Goal: Task Accomplishment & Management: Complete application form

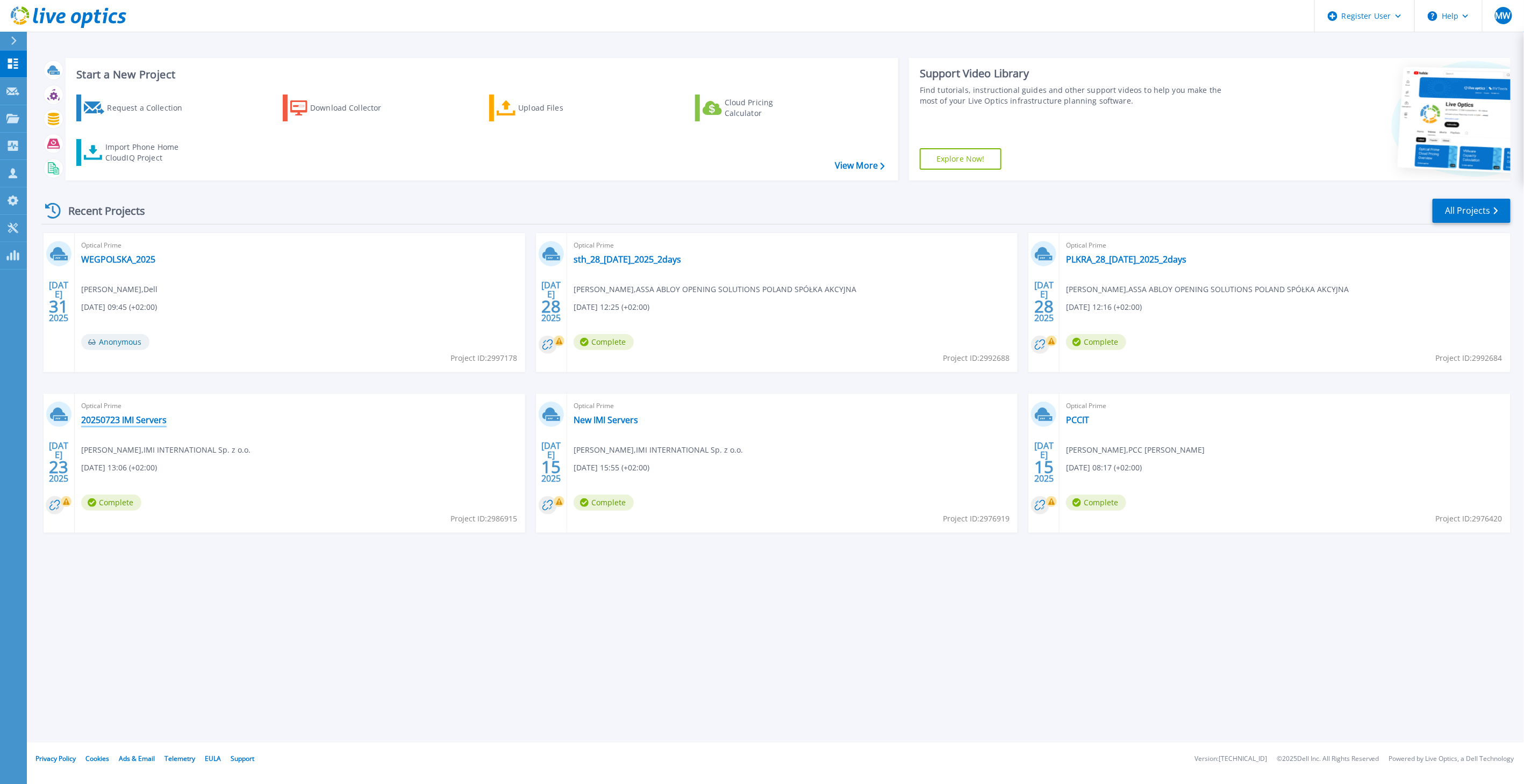
click at [135, 423] on link "20250723 IMI Servers" at bounding box center [124, 420] width 86 height 11
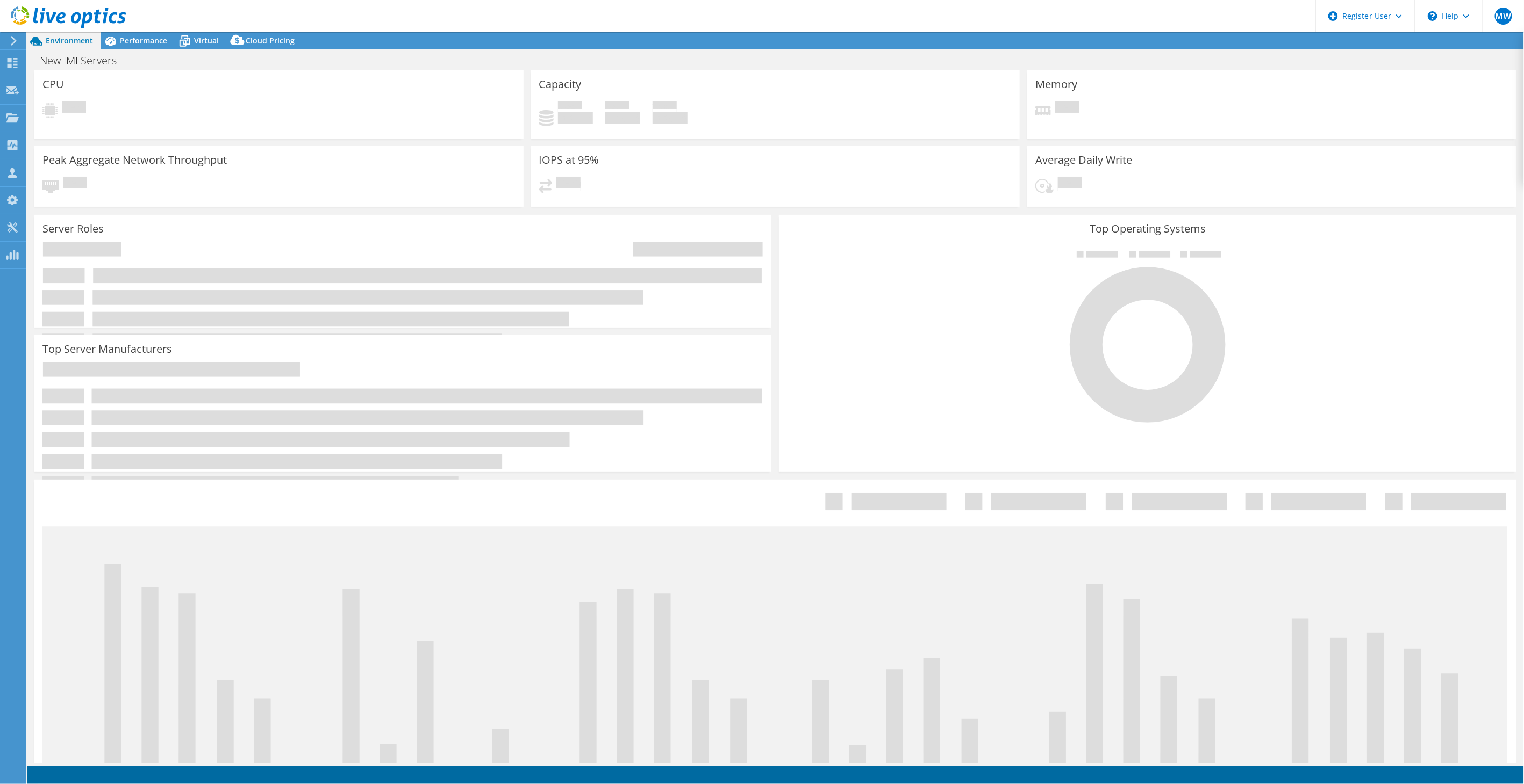
select select "USD"
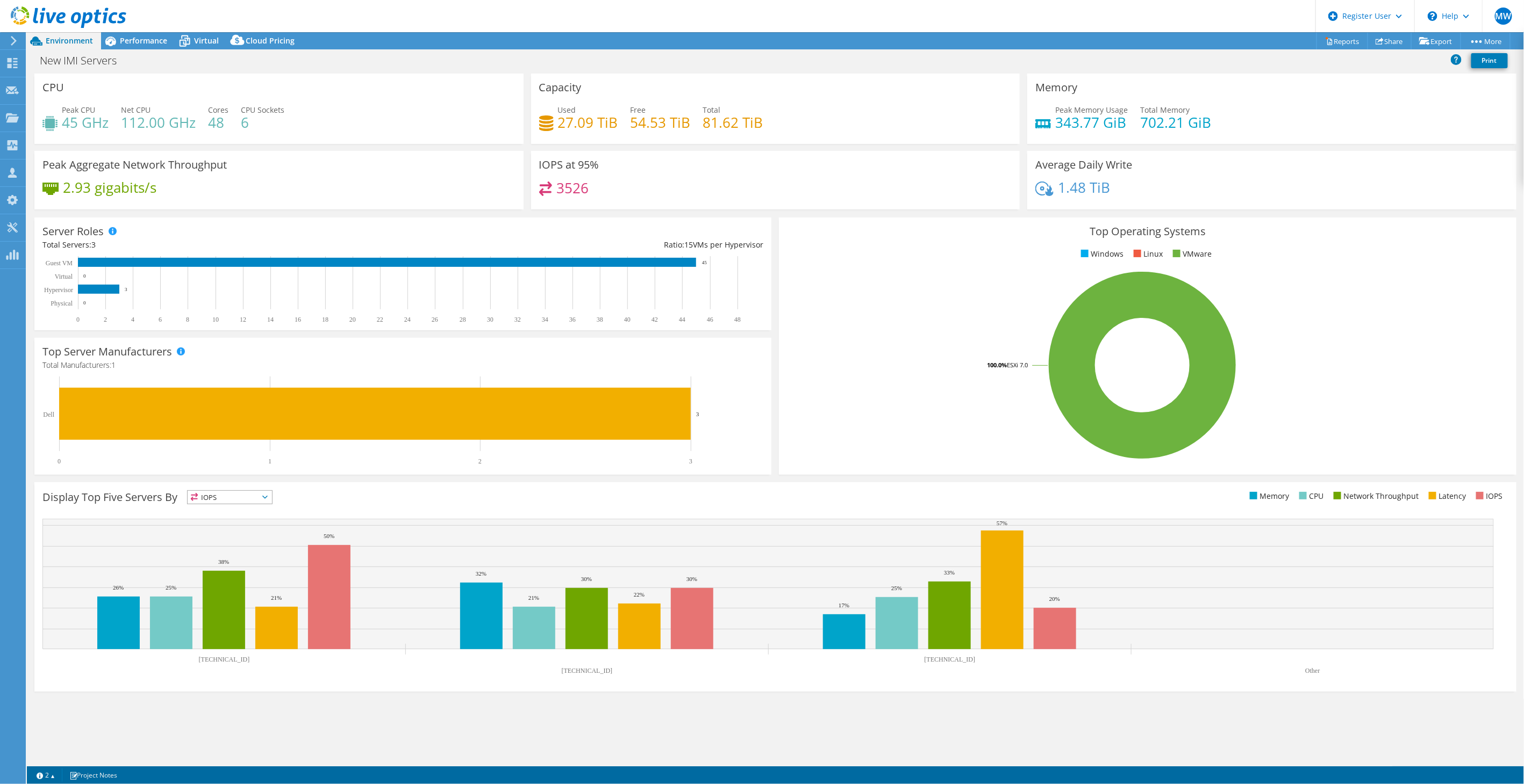
click at [33, 477] on div "Top Server Manufacturers Manufacturers are shown for physical servers and hyper…" at bounding box center [403, 406] width 745 height 145
click at [129, 44] on span "Performance" at bounding box center [143, 41] width 47 height 10
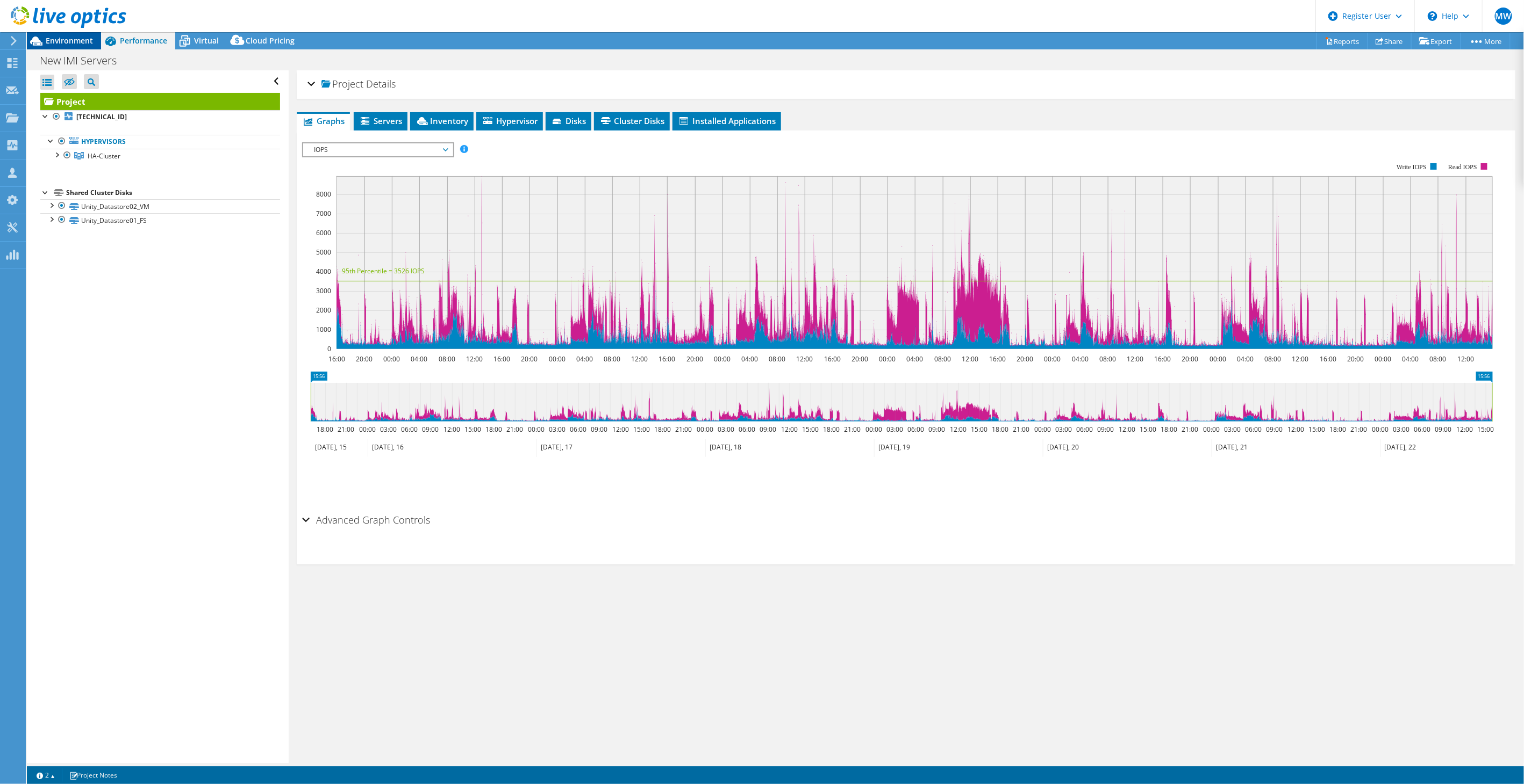
click at [65, 41] on span "Environment" at bounding box center [69, 41] width 47 height 10
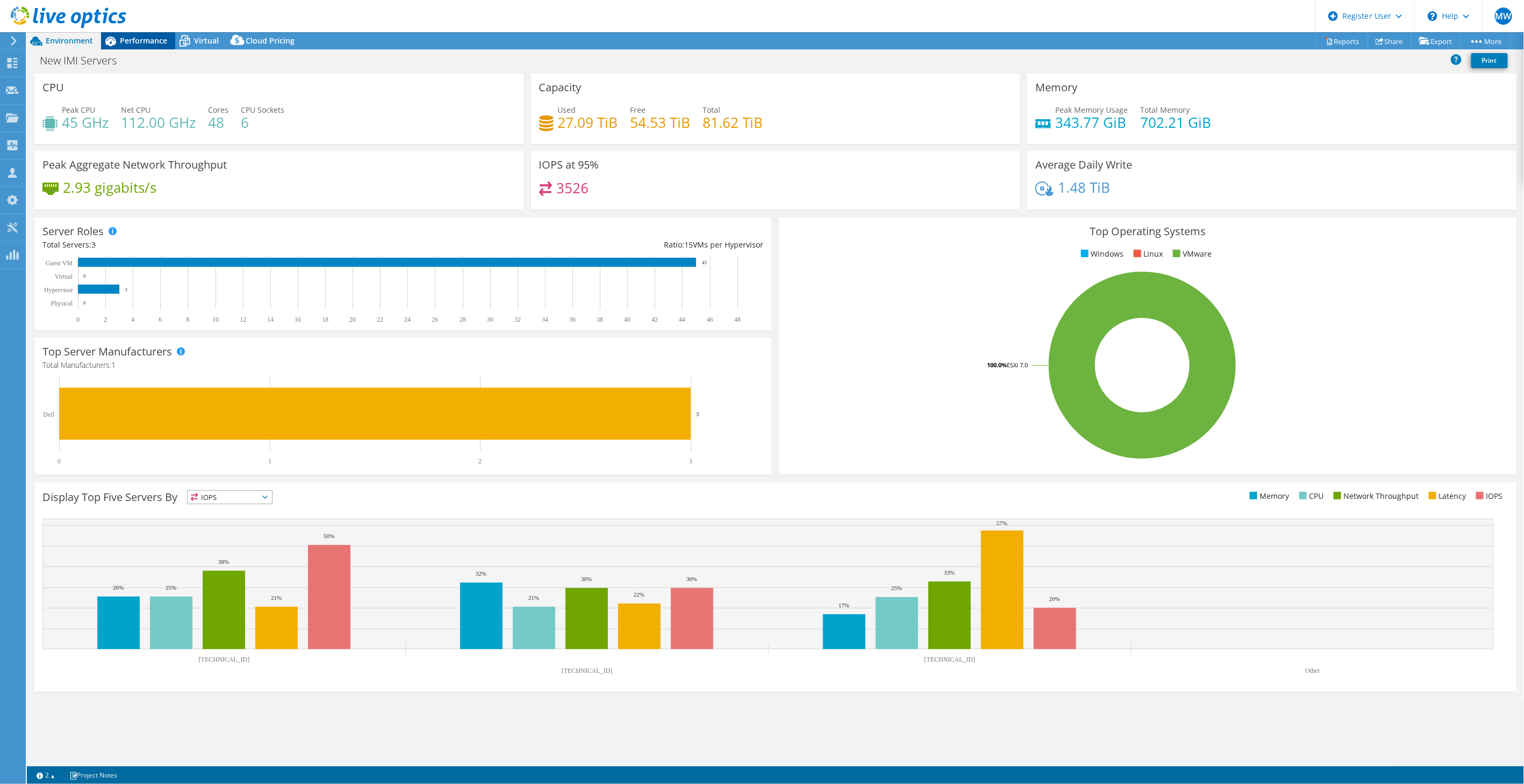
click at [120, 40] on span "Performance" at bounding box center [143, 41] width 47 height 10
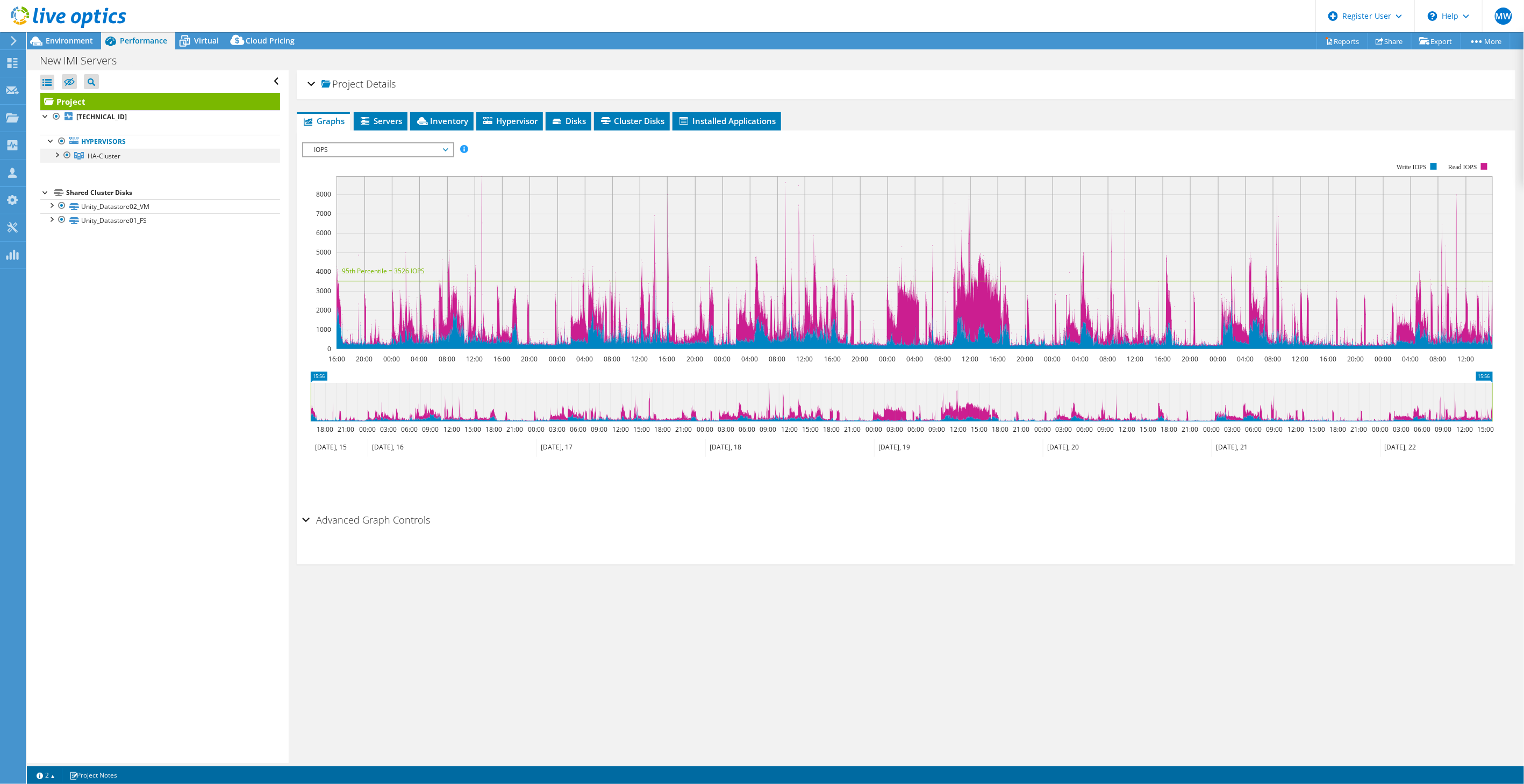
click at [57, 151] on div at bounding box center [56, 154] width 11 height 11
click at [52, 245] on div at bounding box center [51, 246] width 11 height 11
click at [49, 305] on div at bounding box center [51, 303] width 11 height 11
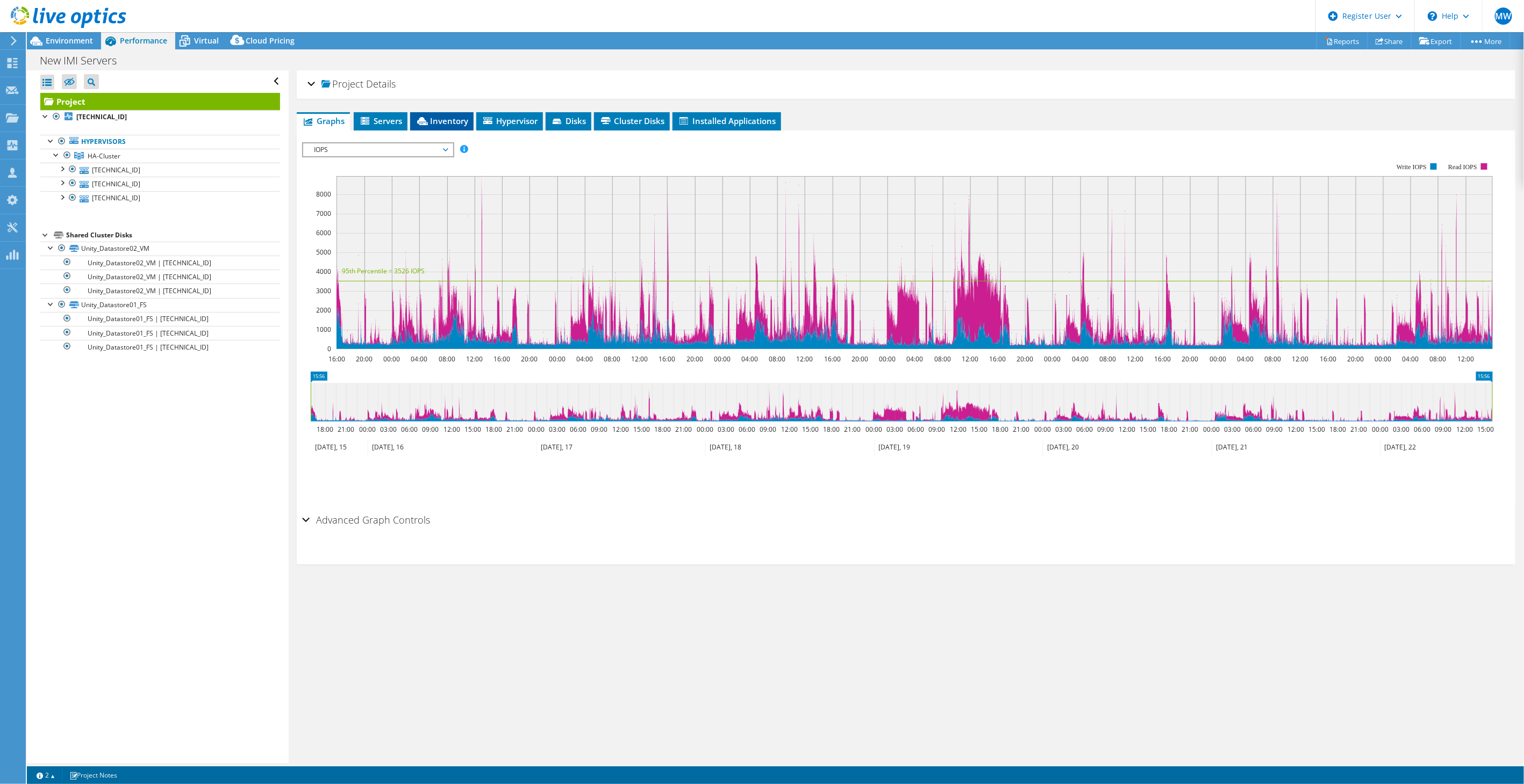
click at [456, 125] on span "Inventory" at bounding box center [441, 121] width 53 height 11
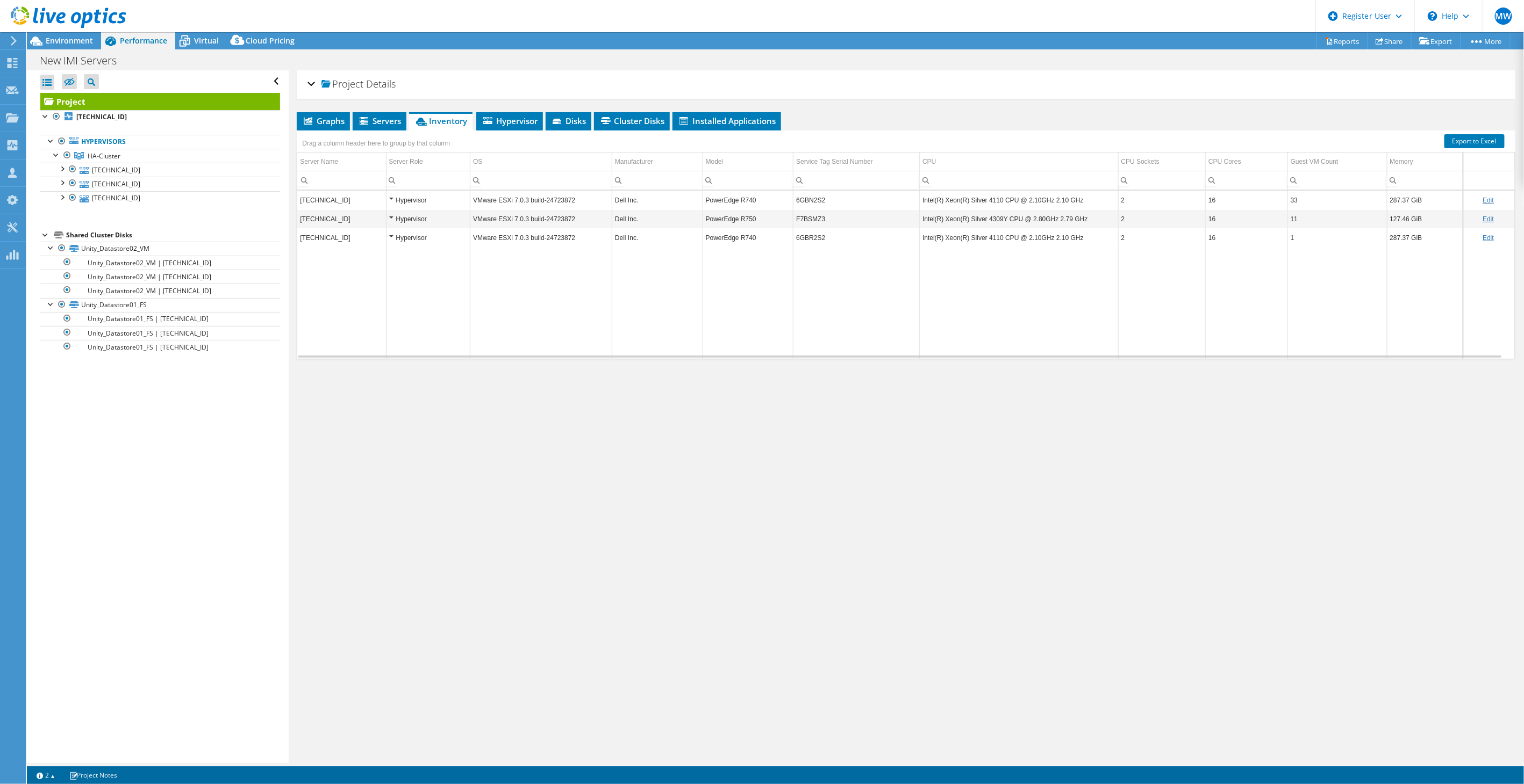
drag, startPoint x: 534, startPoint y: 451, endPoint x: 524, endPoint y: 445, distance: 11.7
click at [534, 451] on div "Project Details Prepared for: Marcin Morel, marcin.morel@imiplc.com Account IMI…" at bounding box center [905, 417] width 1235 height 693
click at [327, 121] on span "Graphs" at bounding box center [323, 121] width 43 height 11
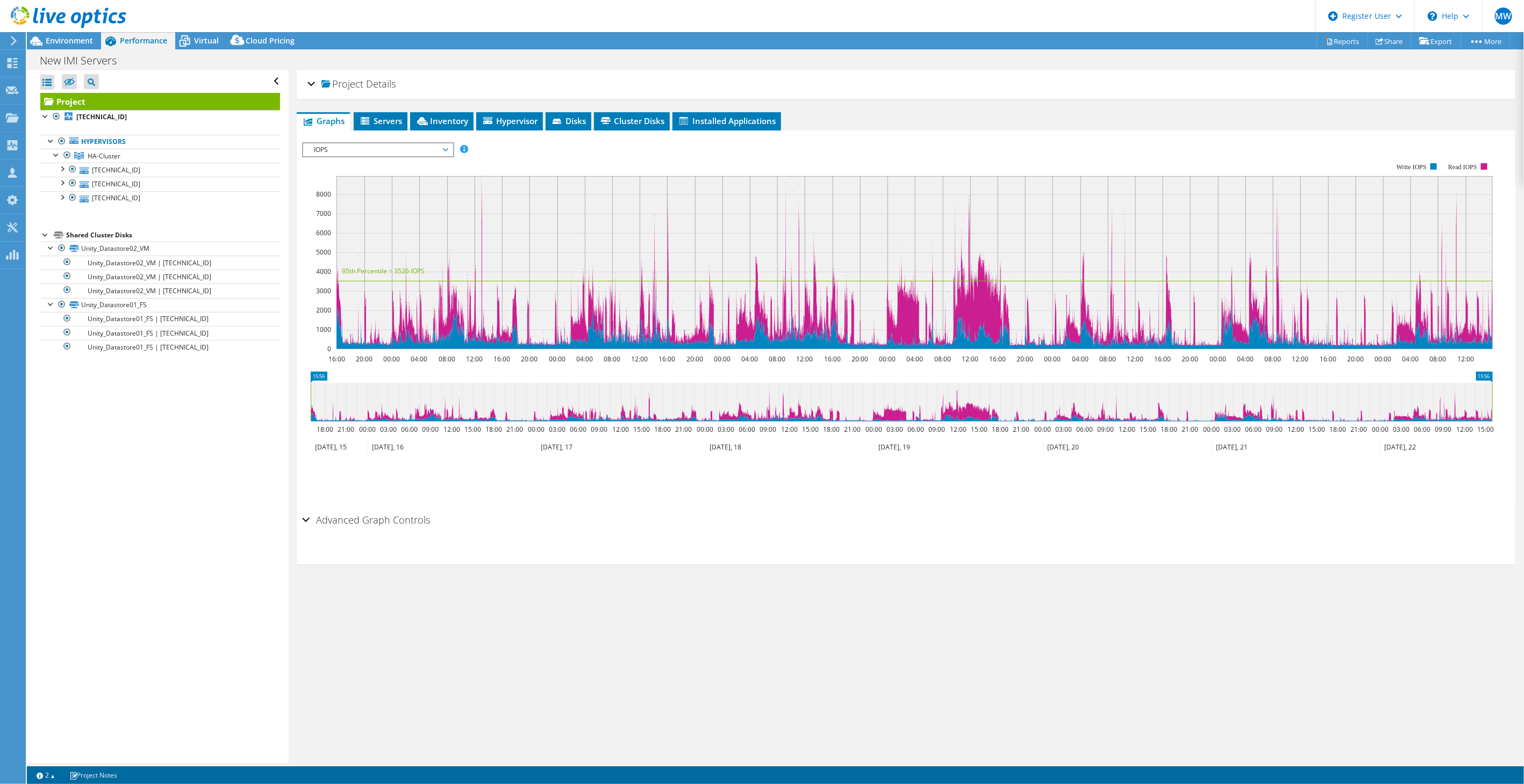
click at [345, 516] on h2 "Advanced Graph Controls" at bounding box center [366, 521] width 128 height 22
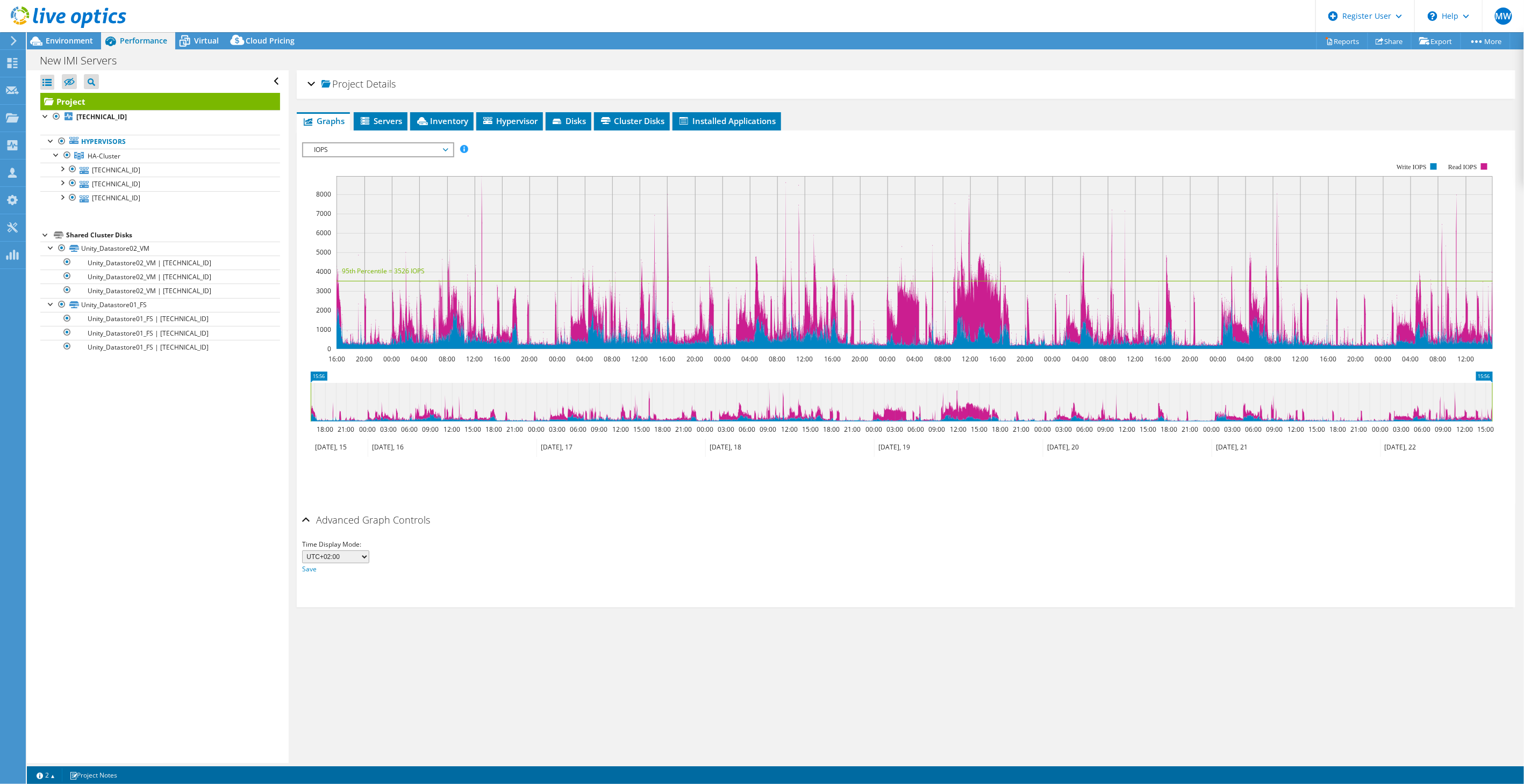
click at [345, 516] on h2 "Advanced Graph Controls" at bounding box center [366, 521] width 128 height 22
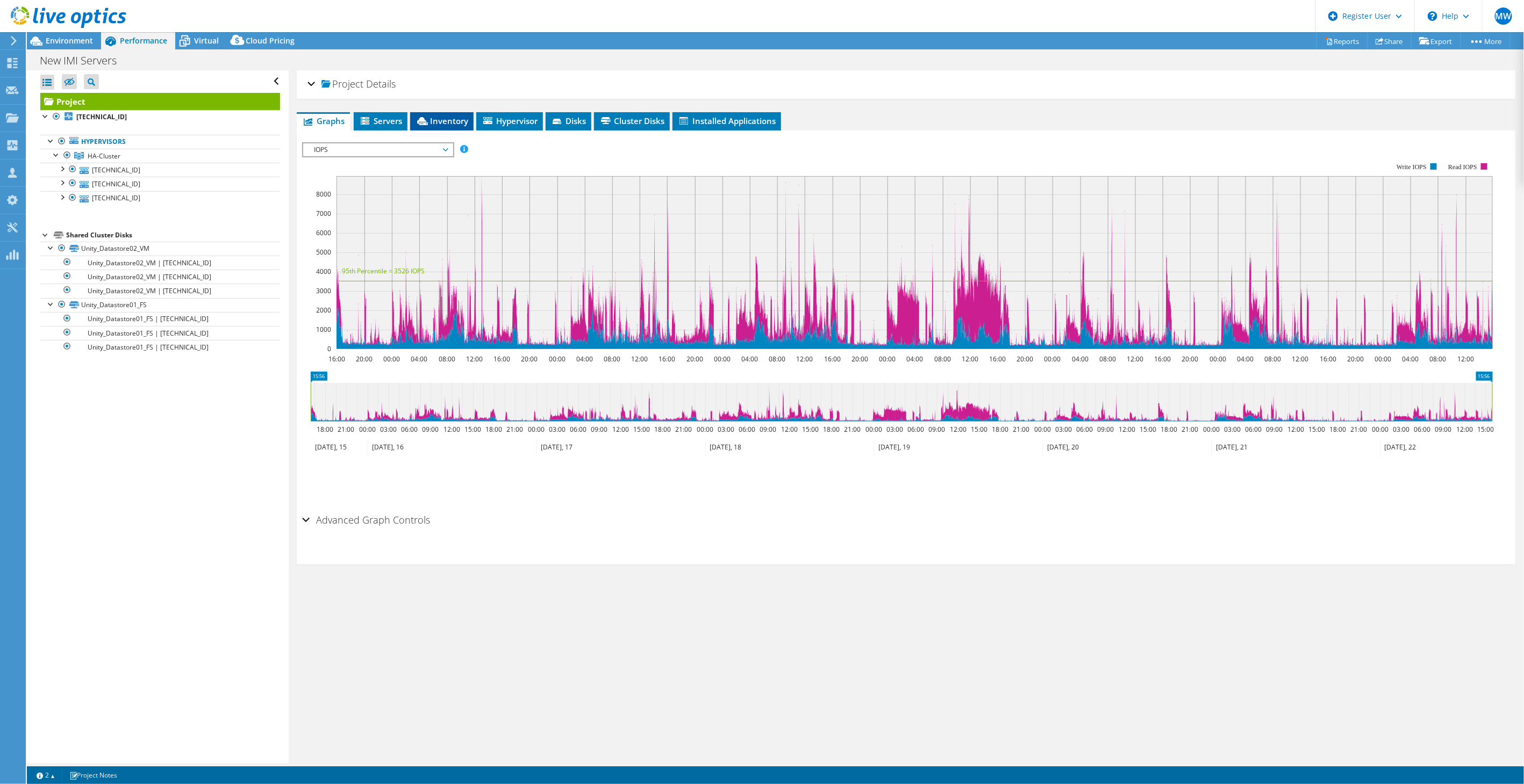
click at [431, 124] on span "Inventory" at bounding box center [441, 121] width 53 height 11
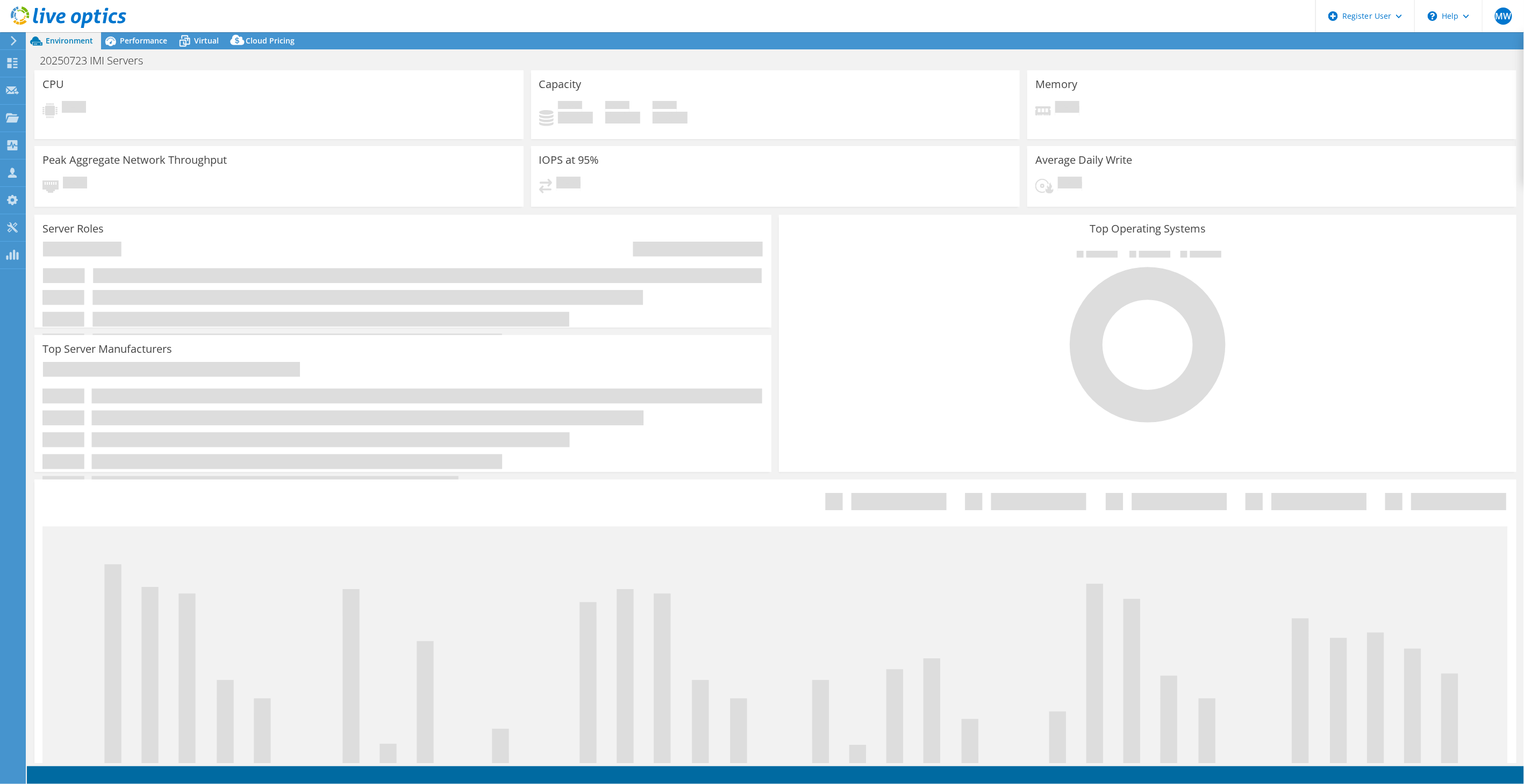
select select "EUFrankfurt"
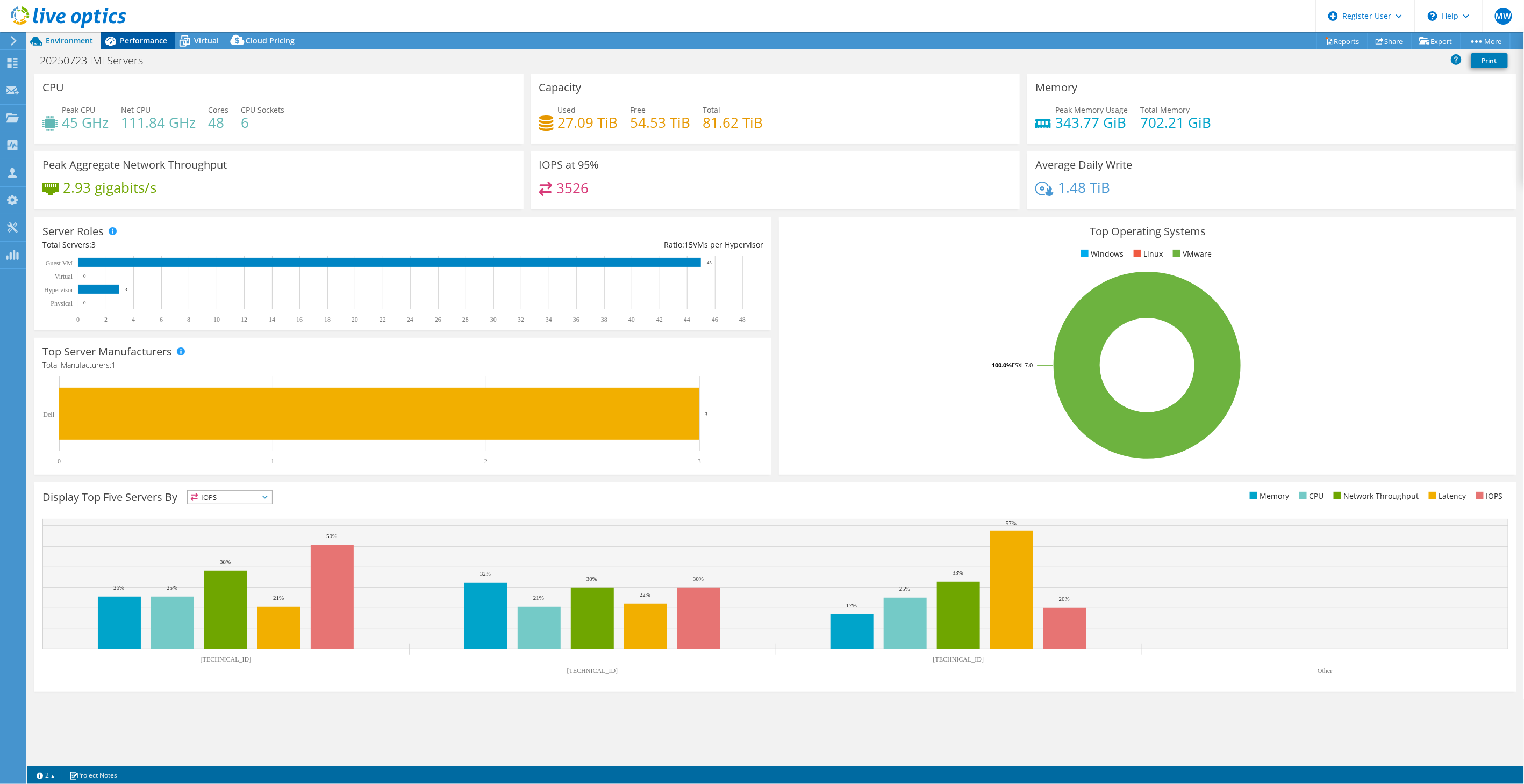
click at [132, 48] on div "Performance" at bounding box center [138, 40] width 74 height 17
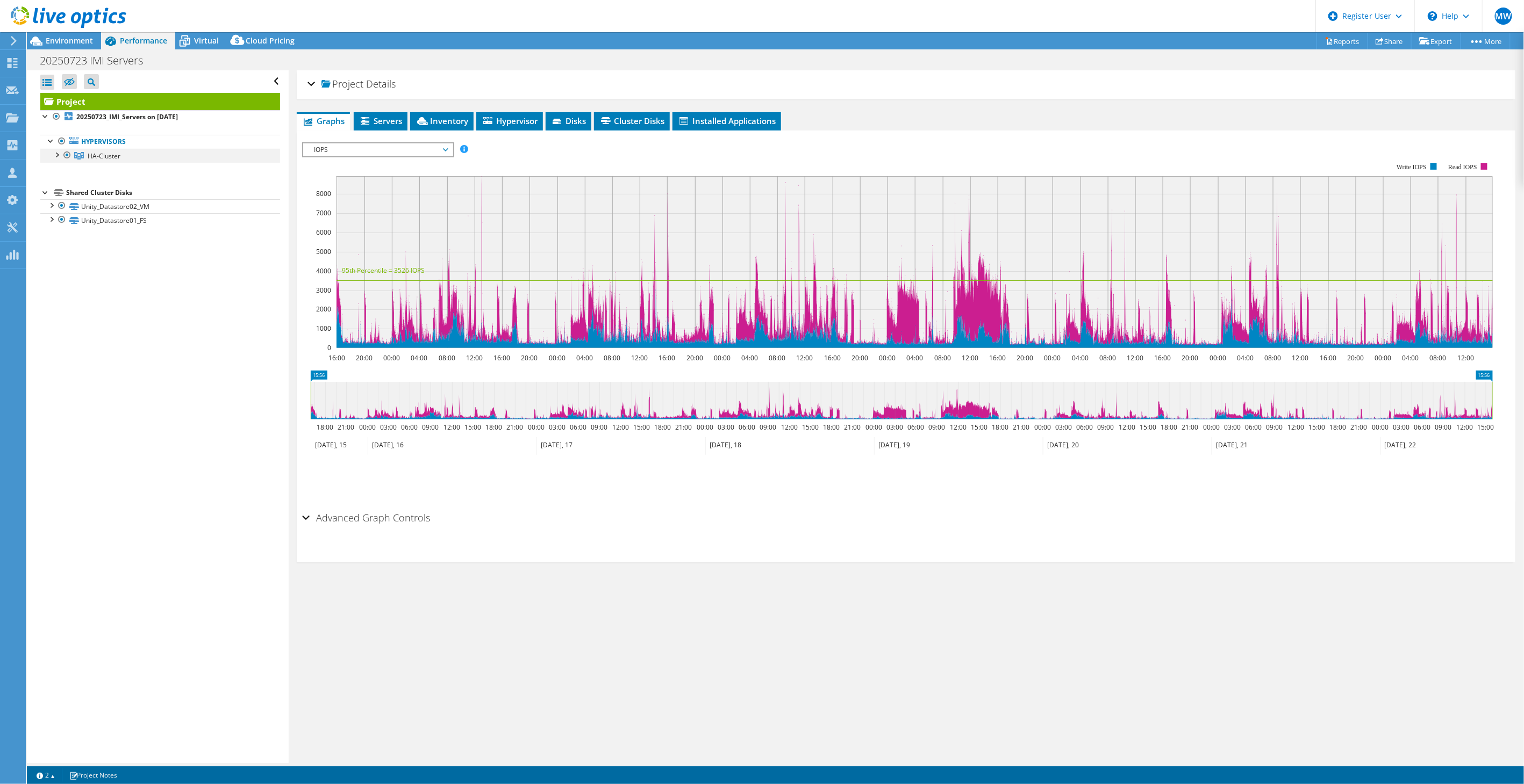
click at [52, 155] on div at bounding box center [56, 154] width 11 height 11
click at [95, 172] on link "10.48.0.118" at bounding box center [160, 170] width 240 height 14
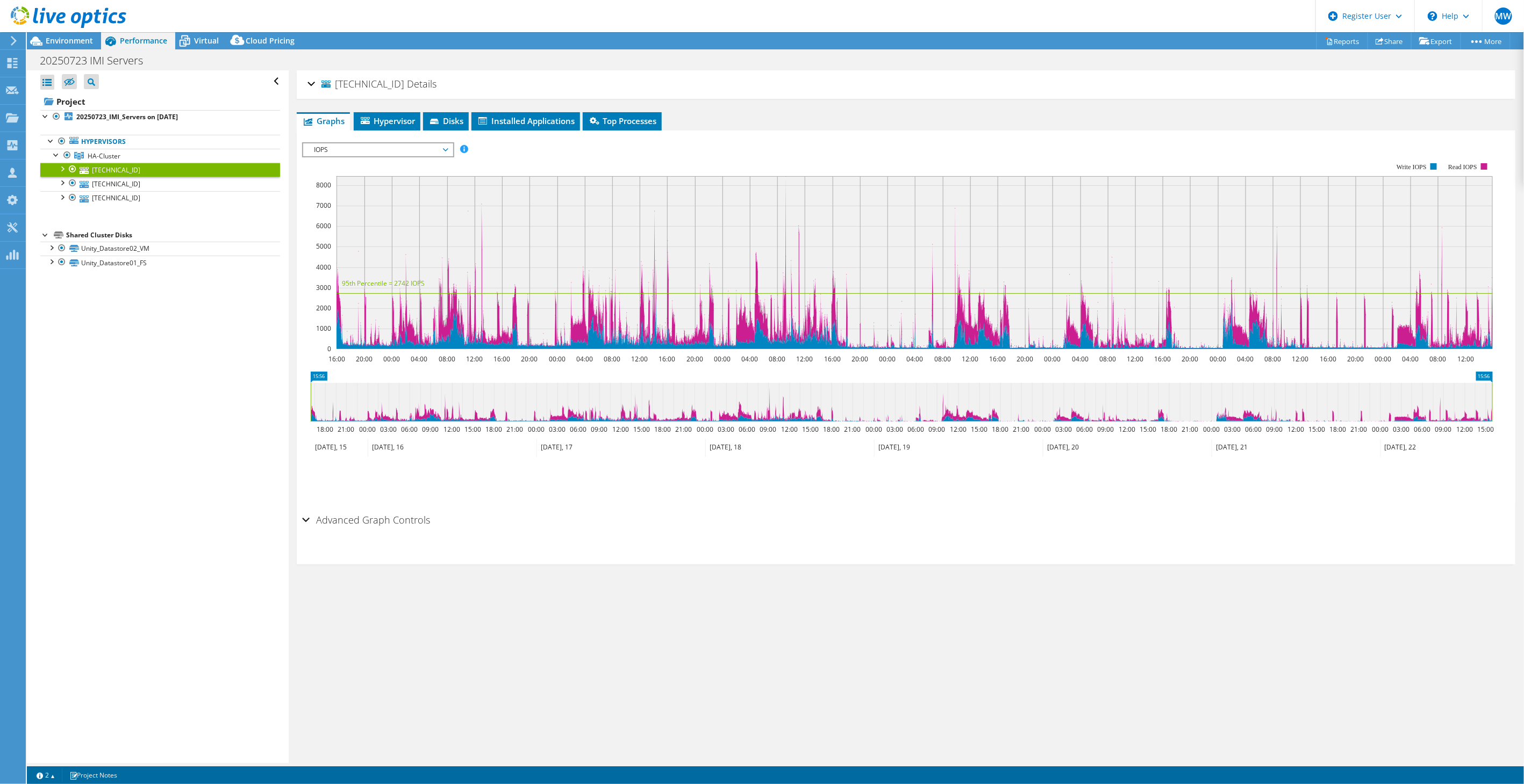
click at [353, 144] on span "IOPS" at bounding box center [377, 150] width 138 height 13
click at [351, 204] on li "Memory" at bounding box center [377, 201] width 149 height 13
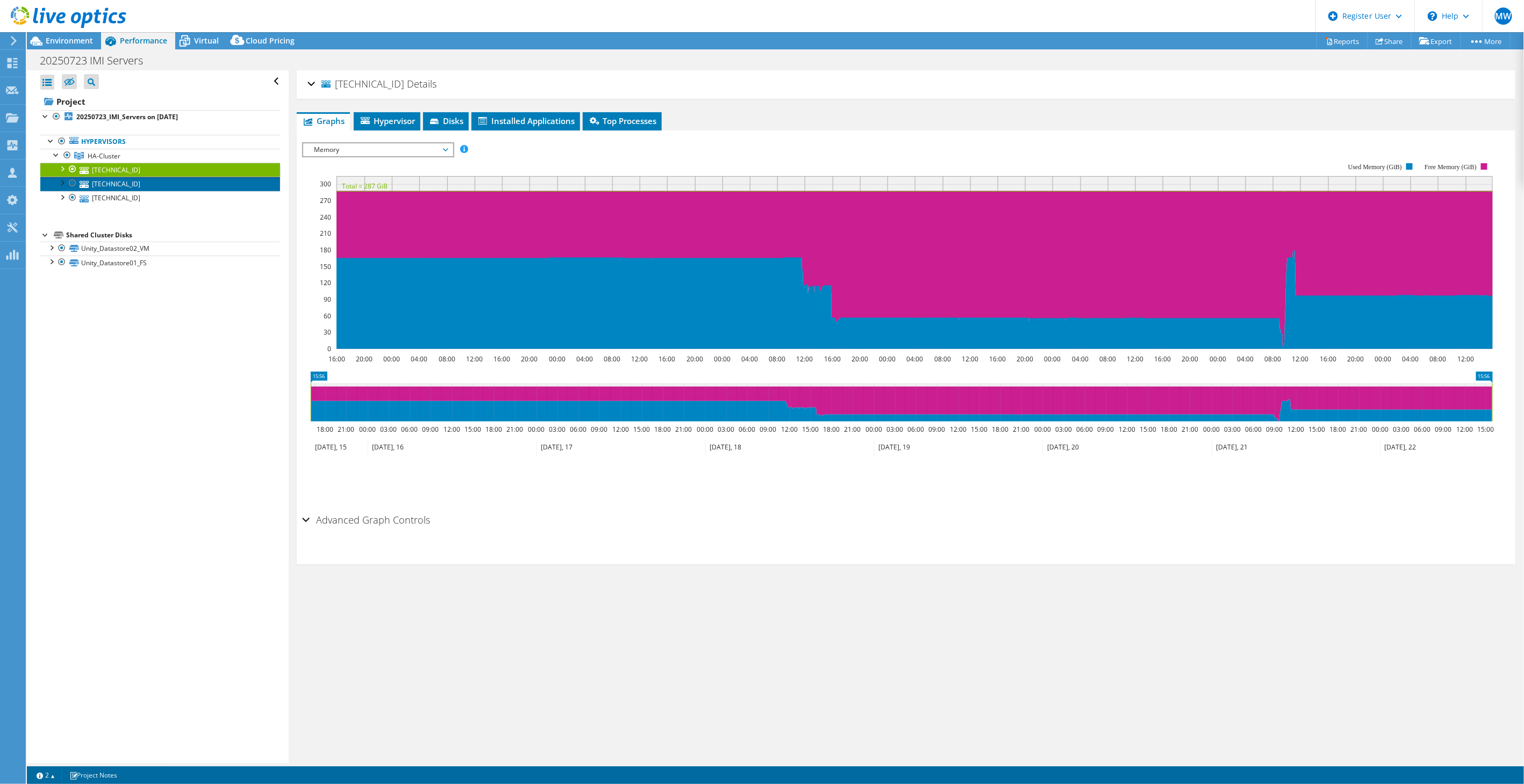
click at [143, 185] on link "10.48.0.121" at bounding box center [160, 184] width 240 height 14
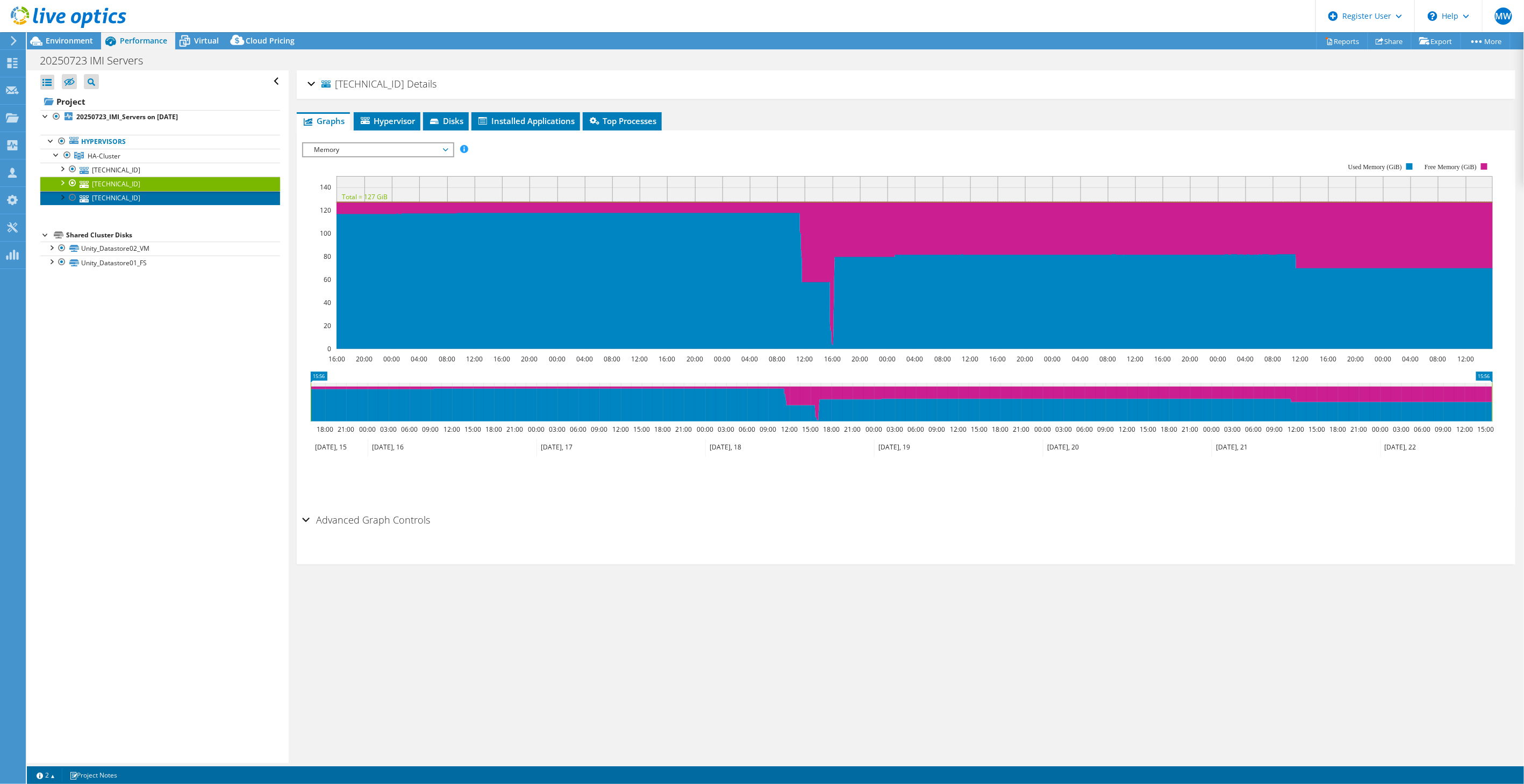
click at [117, 196] on link "10.48.0.119" at bounding box center [160, 198] width 240 height 14
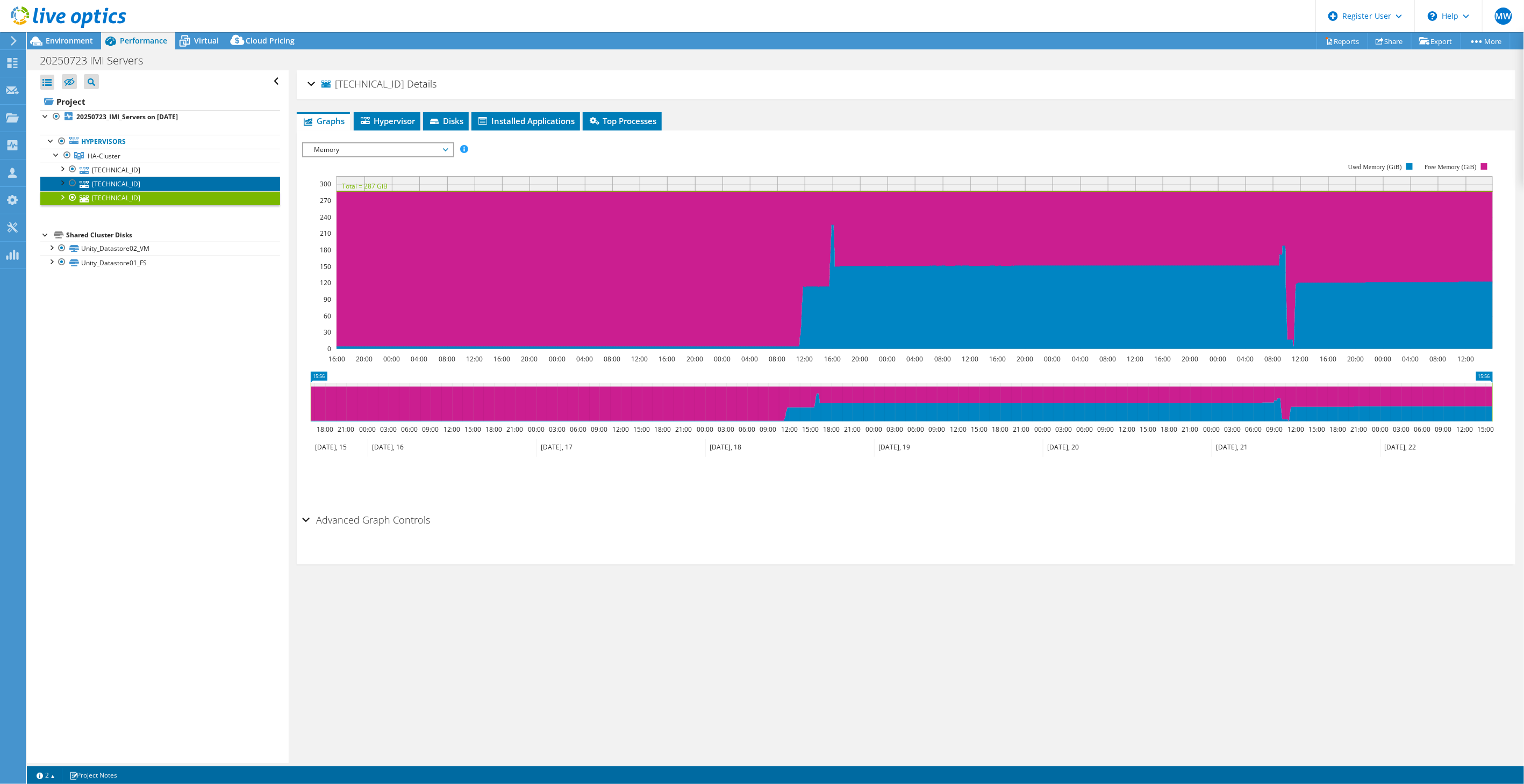
click at [126, 183] on link "10.48.0.121" at bounding box center [160, 184] width 240 height 14
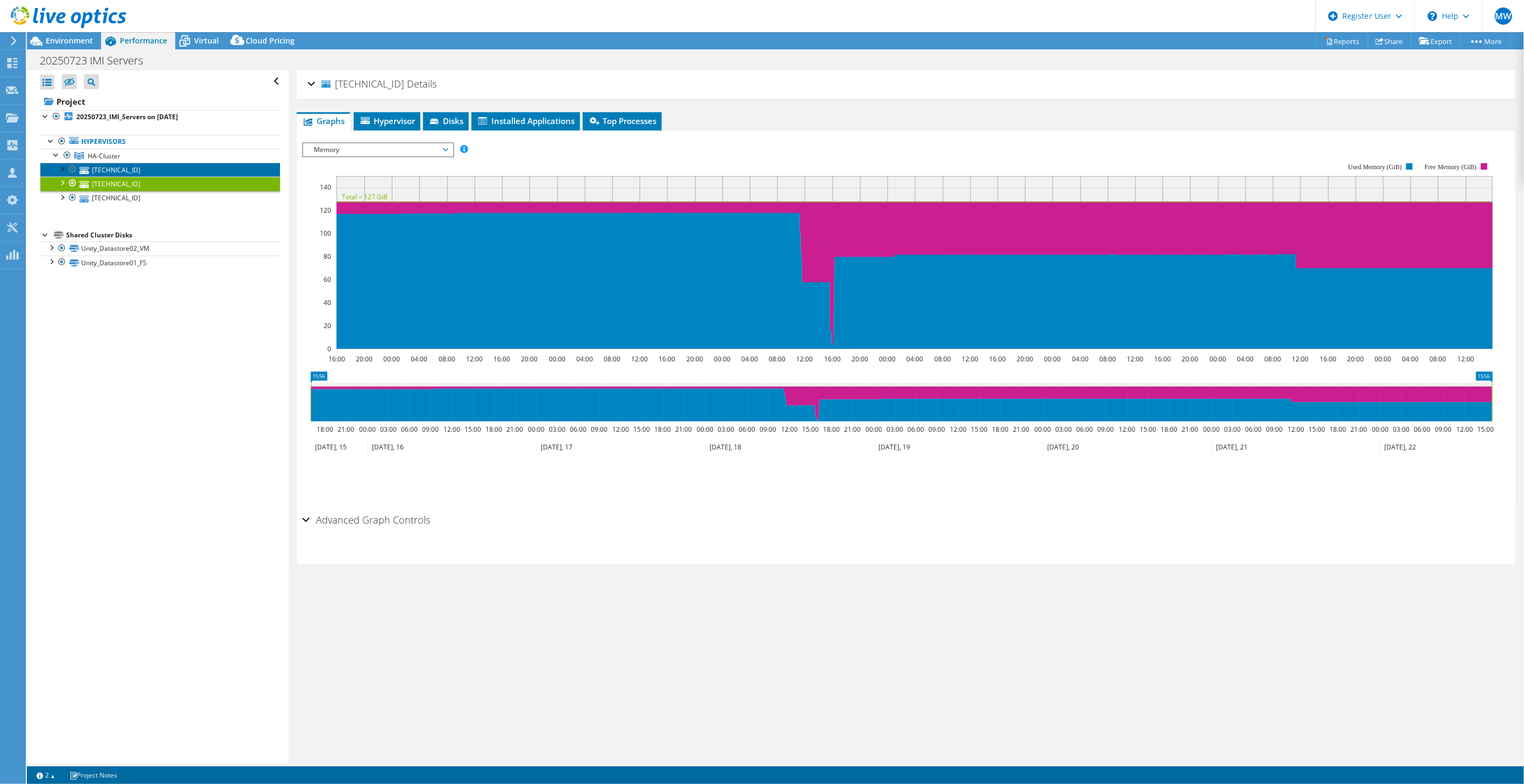
click at [121, 165] on link "10.48.0.118" at bounding box center [160, 170] width 240 height 14
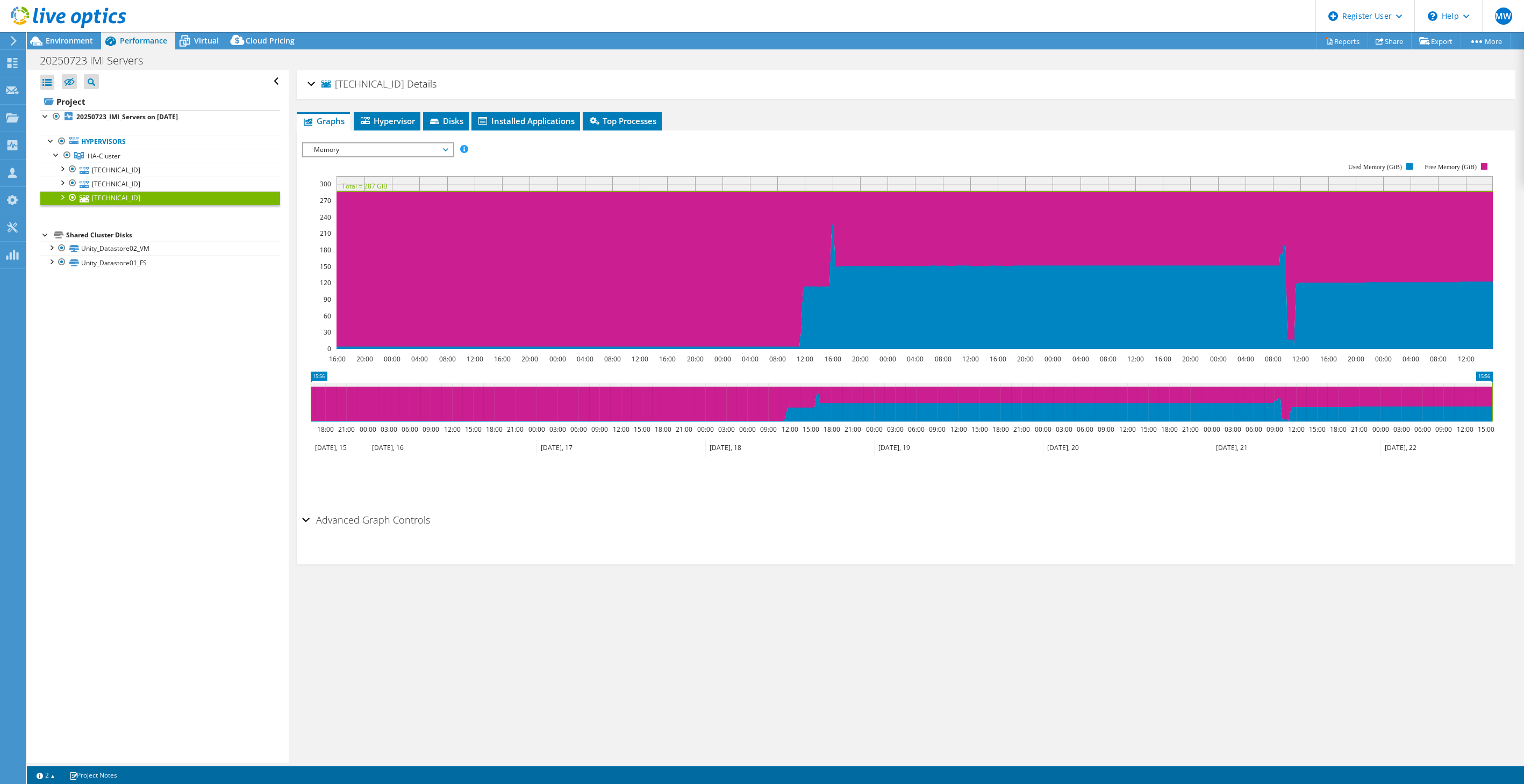
select select "EUFrankfurt"
select select "USD"
click at [123, 187] on link "10.48.0.121" at bounding box center [160, 184] width 240 height 14
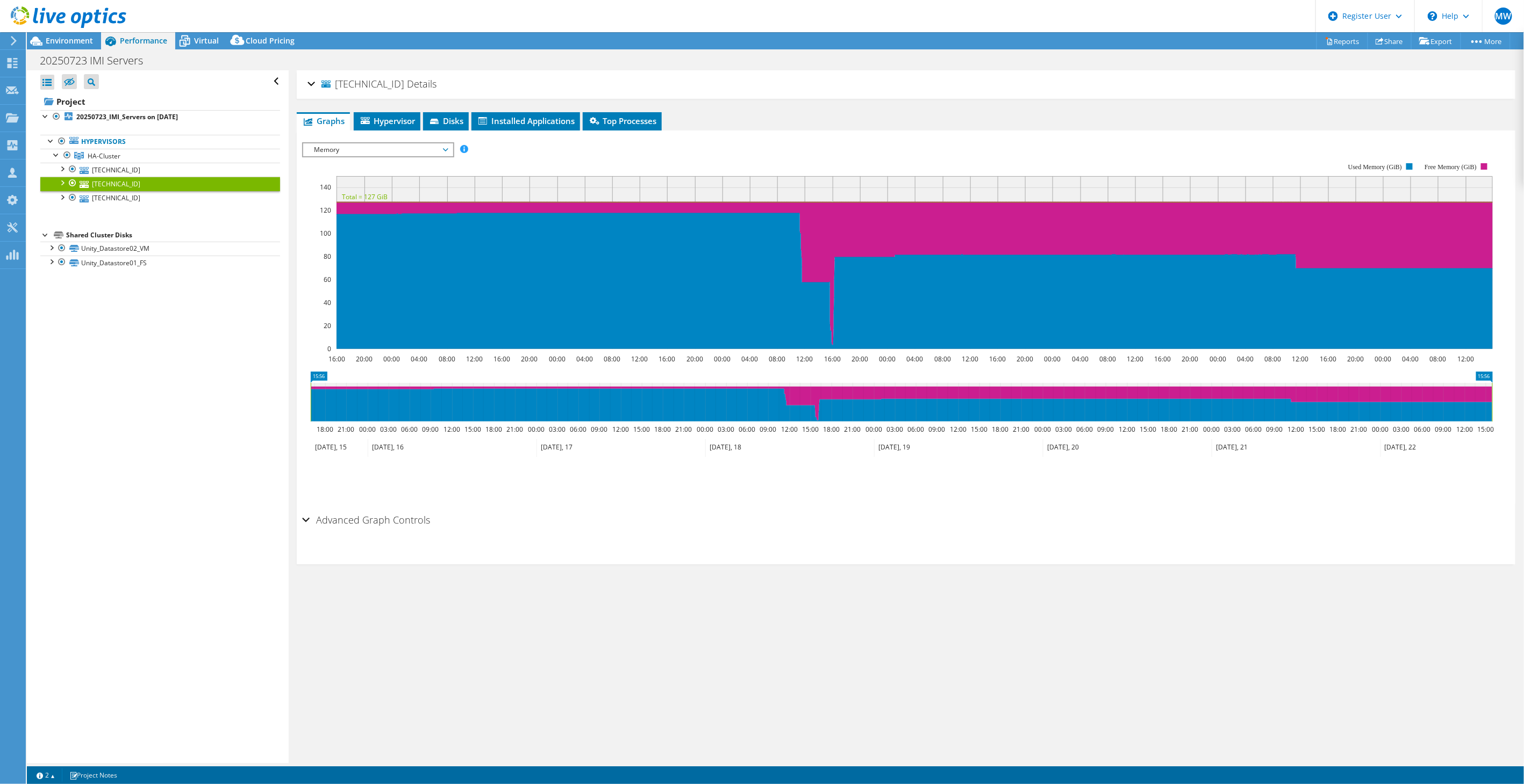
click at [343, 158] on rect at bounding box center [897, 255] width 1191 height 214
click at [340, 150] on span "Memory" at bounding box center [377, 150] width 138 height 13
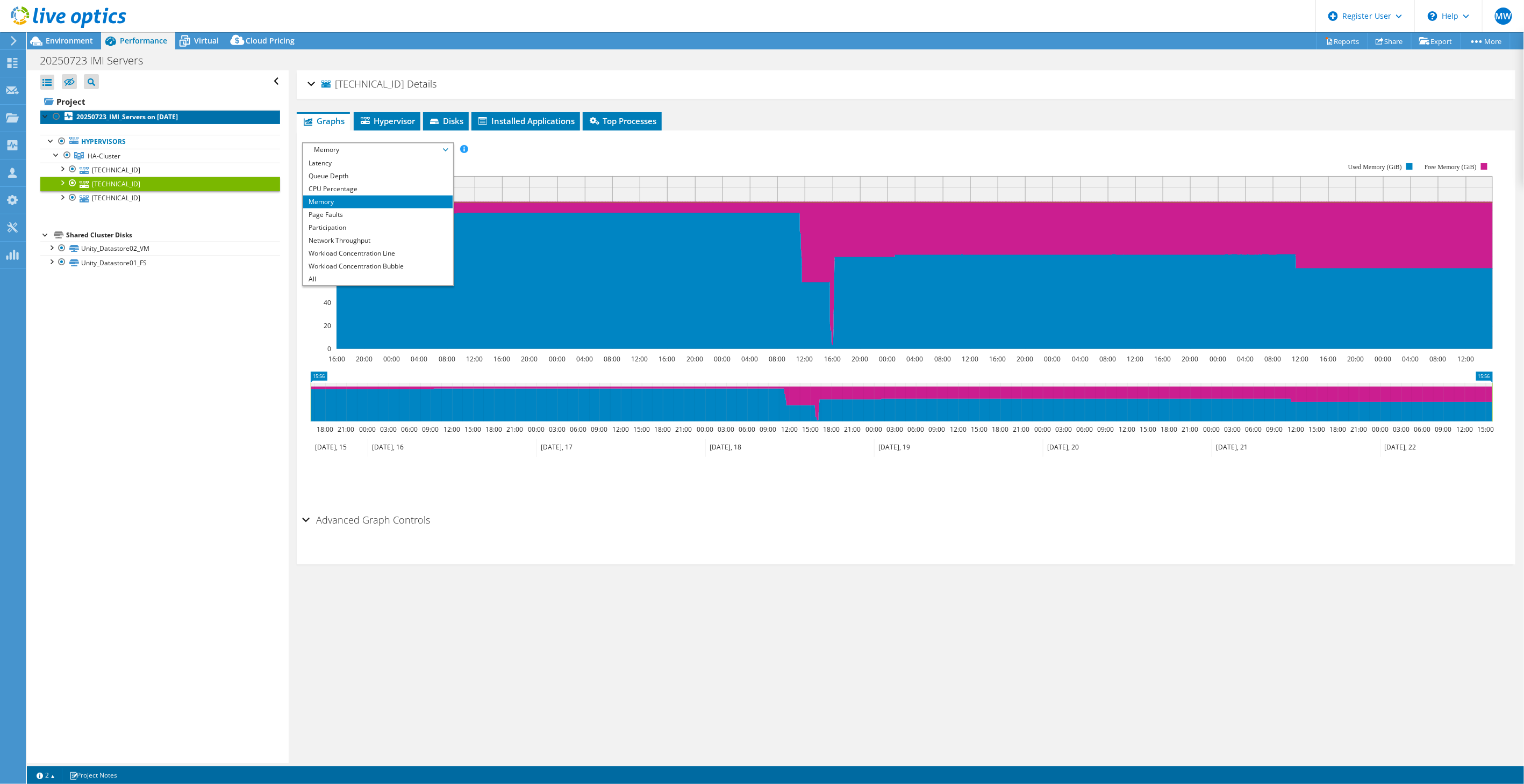
click at [140, 117] on b "20250723_IMI_Servers on 7/23/2025" at bounding box center [127, 117] width 102 height 9
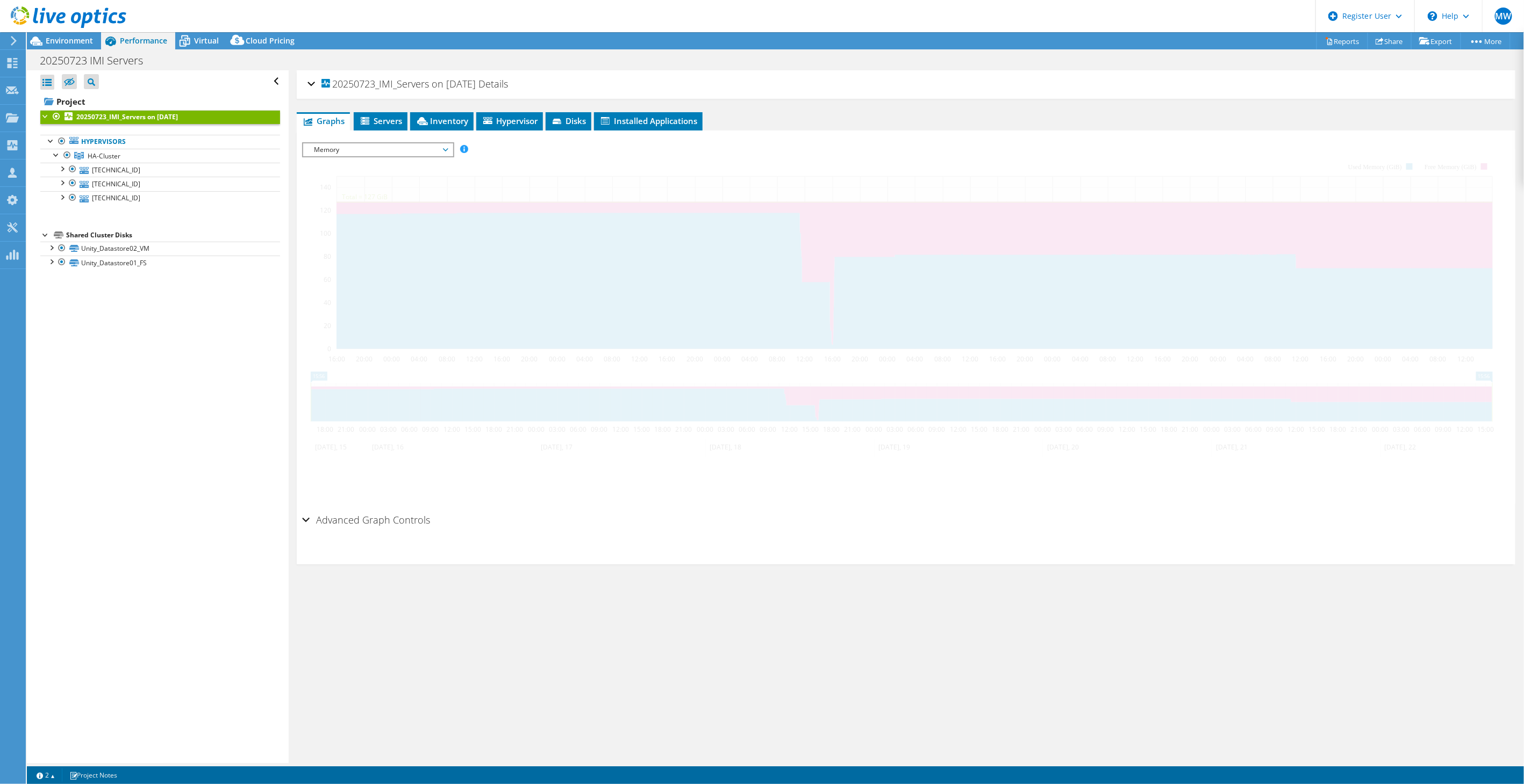
click at [351, 150] on span "Memory" at bounding box center [377, 150] width 138 height 13
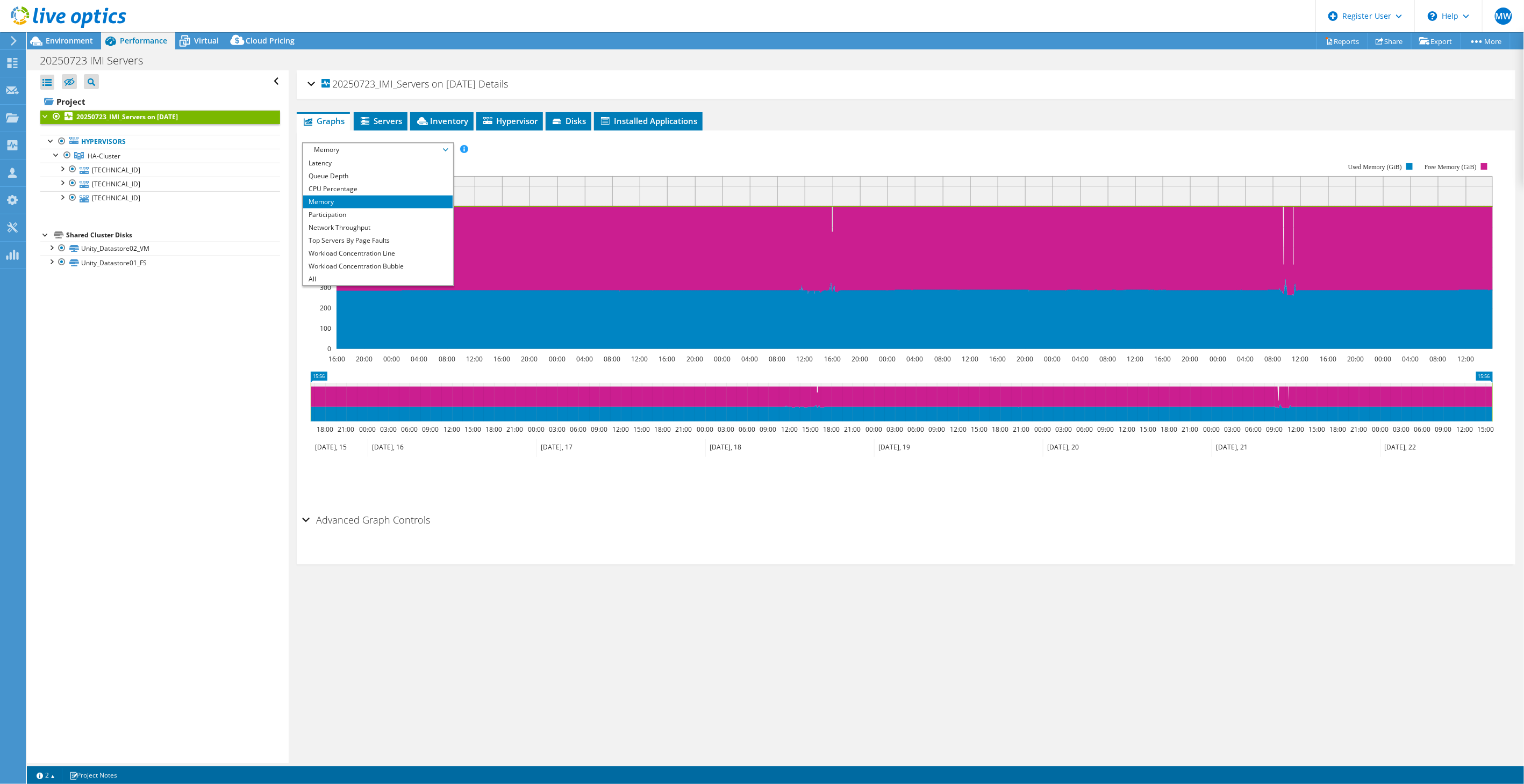
click at [351, 150] on span "Memory" at bounding box center [377, 150] width 138 height 13
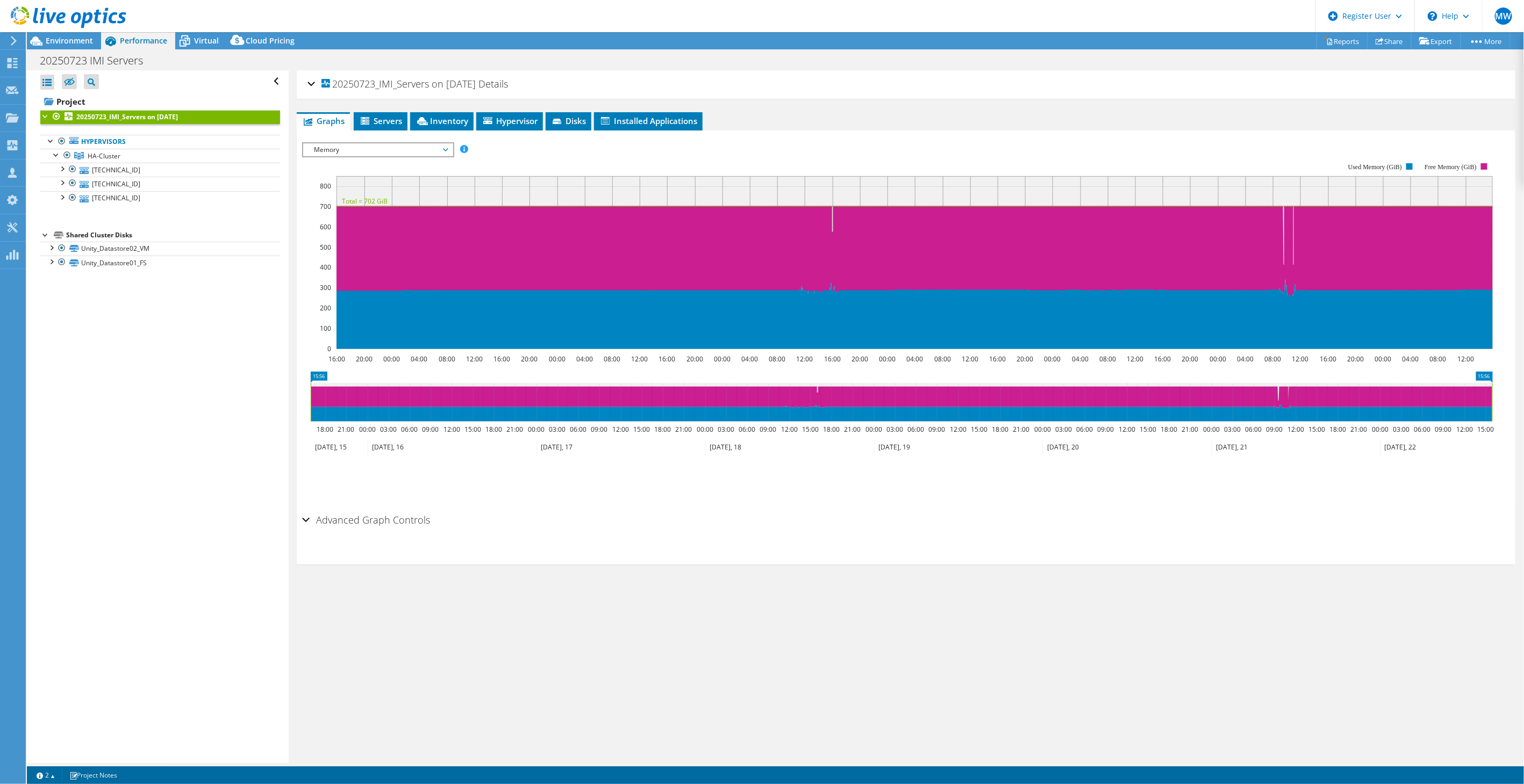
click at [351, 150] on span "Memory" at bounding box center [377, 150] width 138 height 13
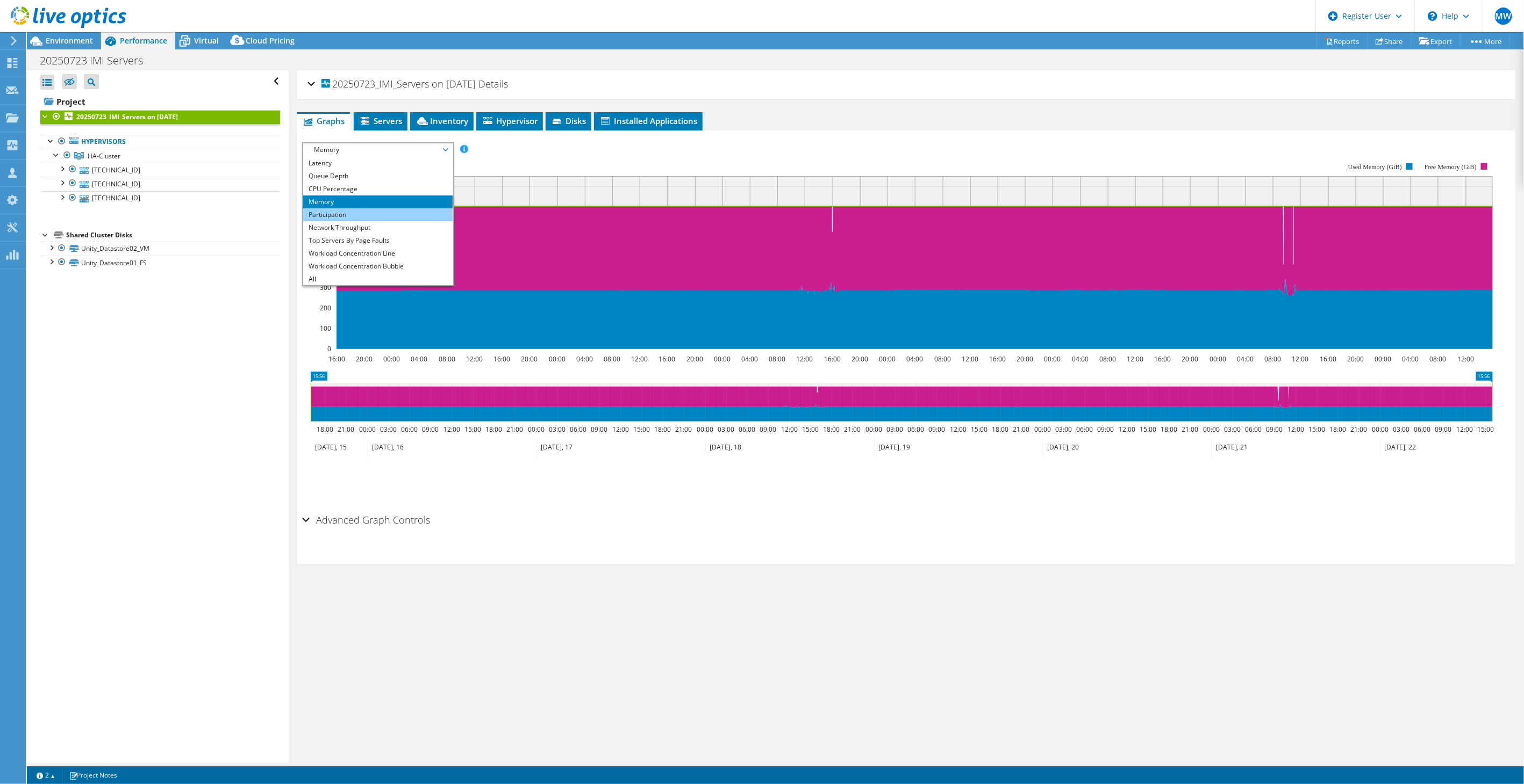
click at [346, 213] on li "Participation" at bounding box center [377, 214] width 149 height 13
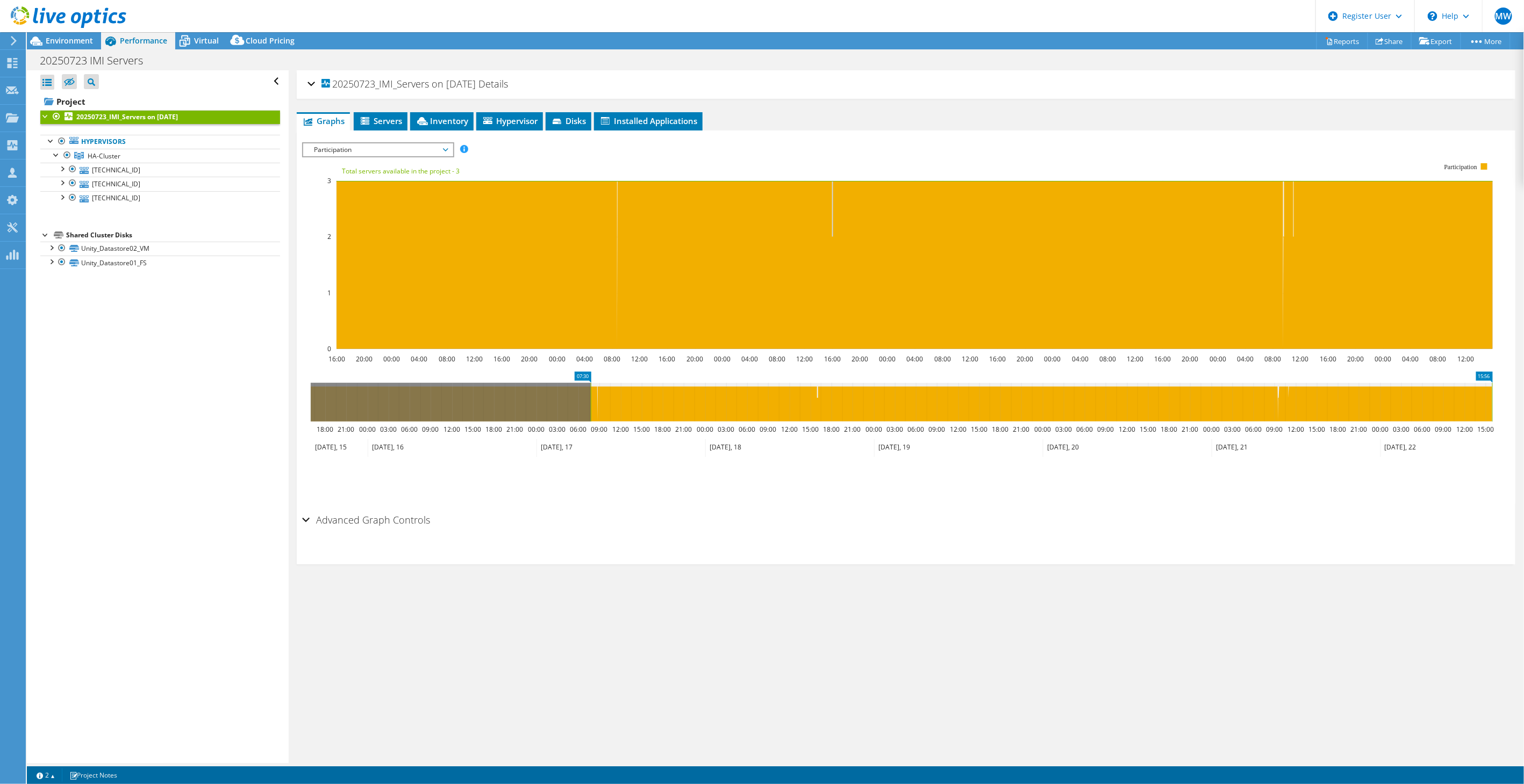
drag, startPoint x: 312, startPoint y: 395, endPoint x: 593, endPoint y: 397, distance: 281.0
click at [593, 397] on rect at bounding box center [591, 402] width 4 height 39
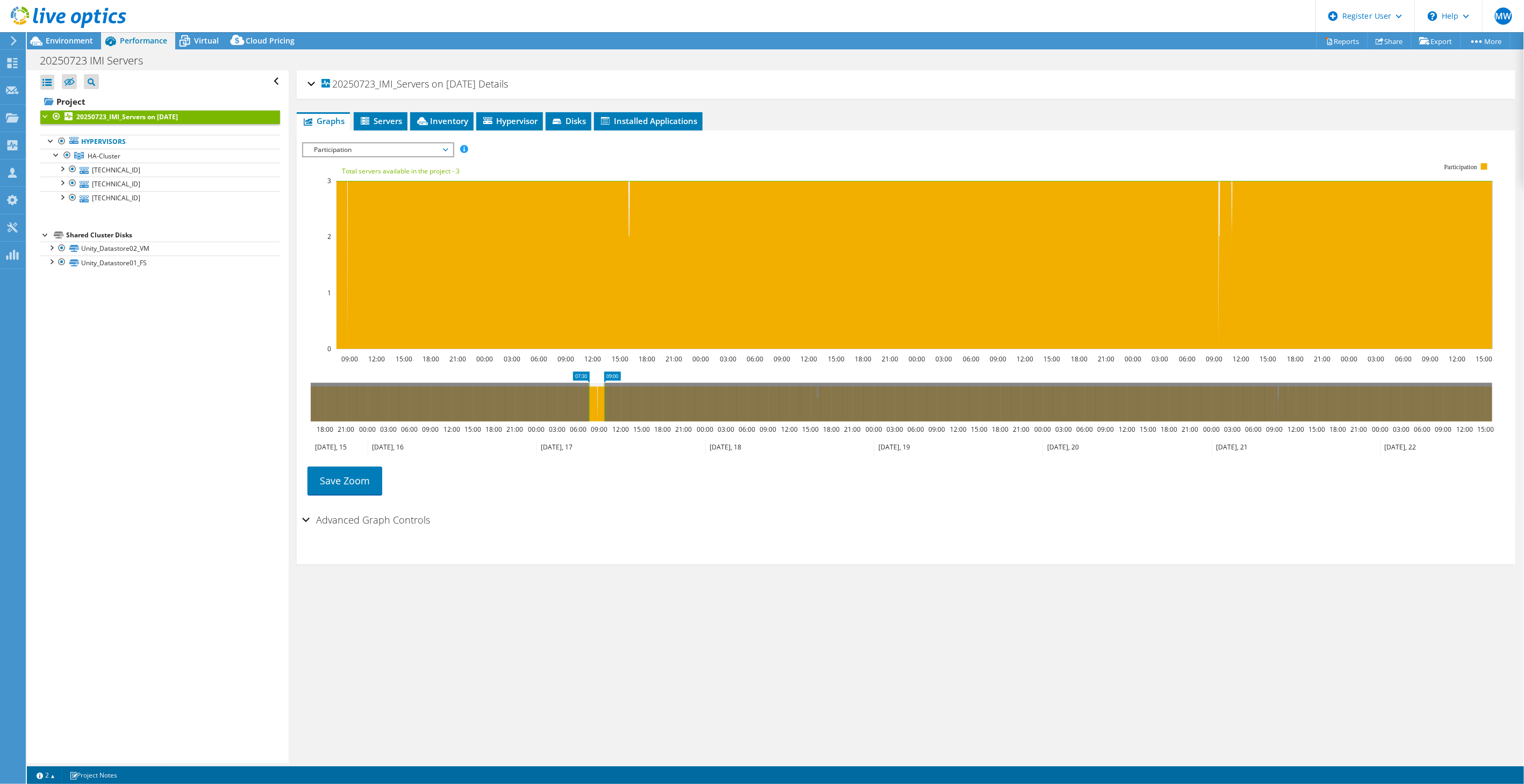
drag, startPoint x: 1491, startPoint y: 397, endPoint x: 603, endPoint y: 388, distance: 888.0
click at [603, 388] on rect at bounding box center [604, 402] width 4 height 39
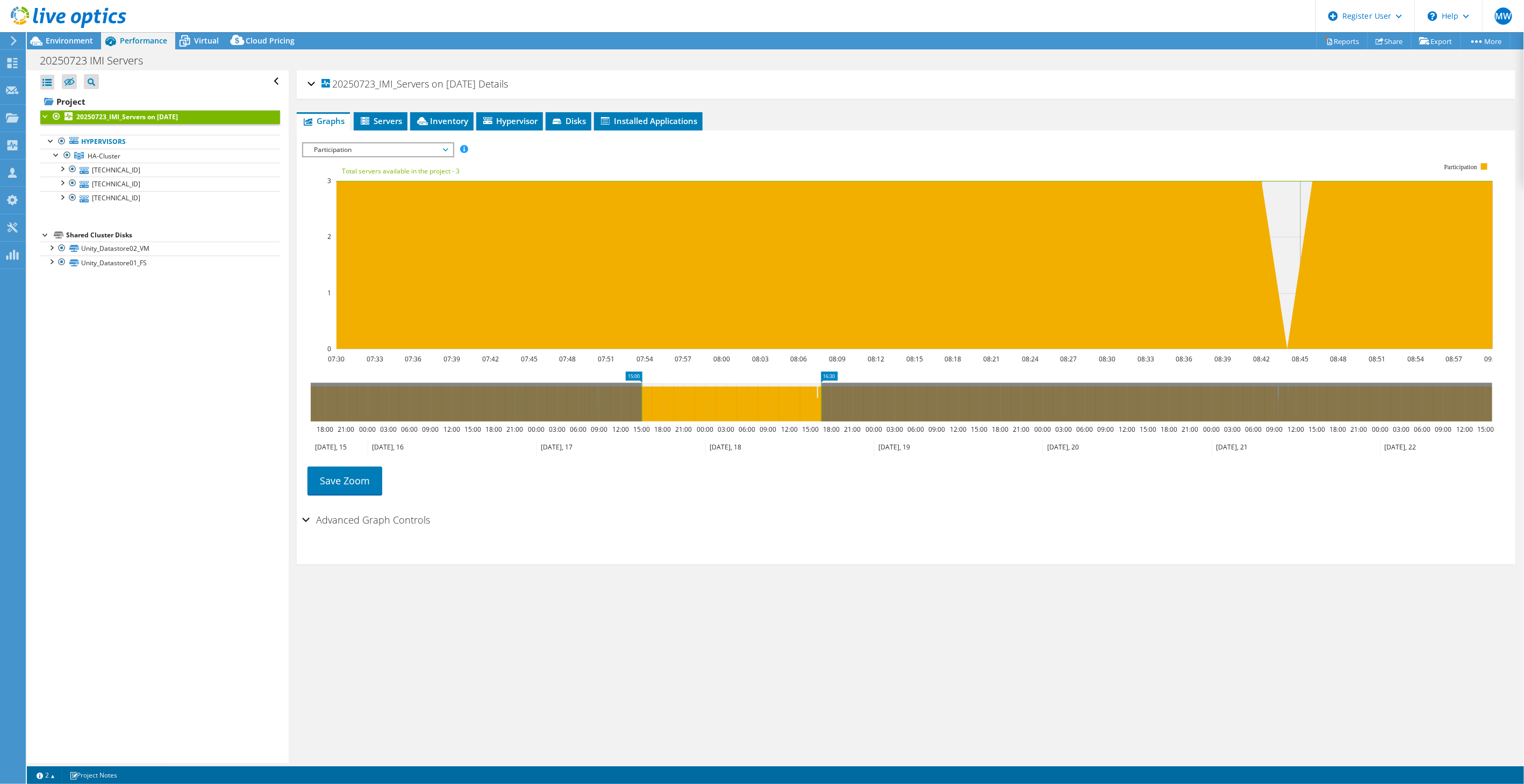
drag, startPoint x: 641, startPoint y: 405, endPoint x: 800, endPoint y: 409, distance: 159.1
click at [821, 407] on g at bounding box center [901, 402] width 1182 height 39
drag, startPoint x: 637, startPoint y: 406, endPoint x: 825, endPoint y: 395, distance: 188.3
click at [825, 395] on g at bounding box center [901, 402] width 1182 height 39
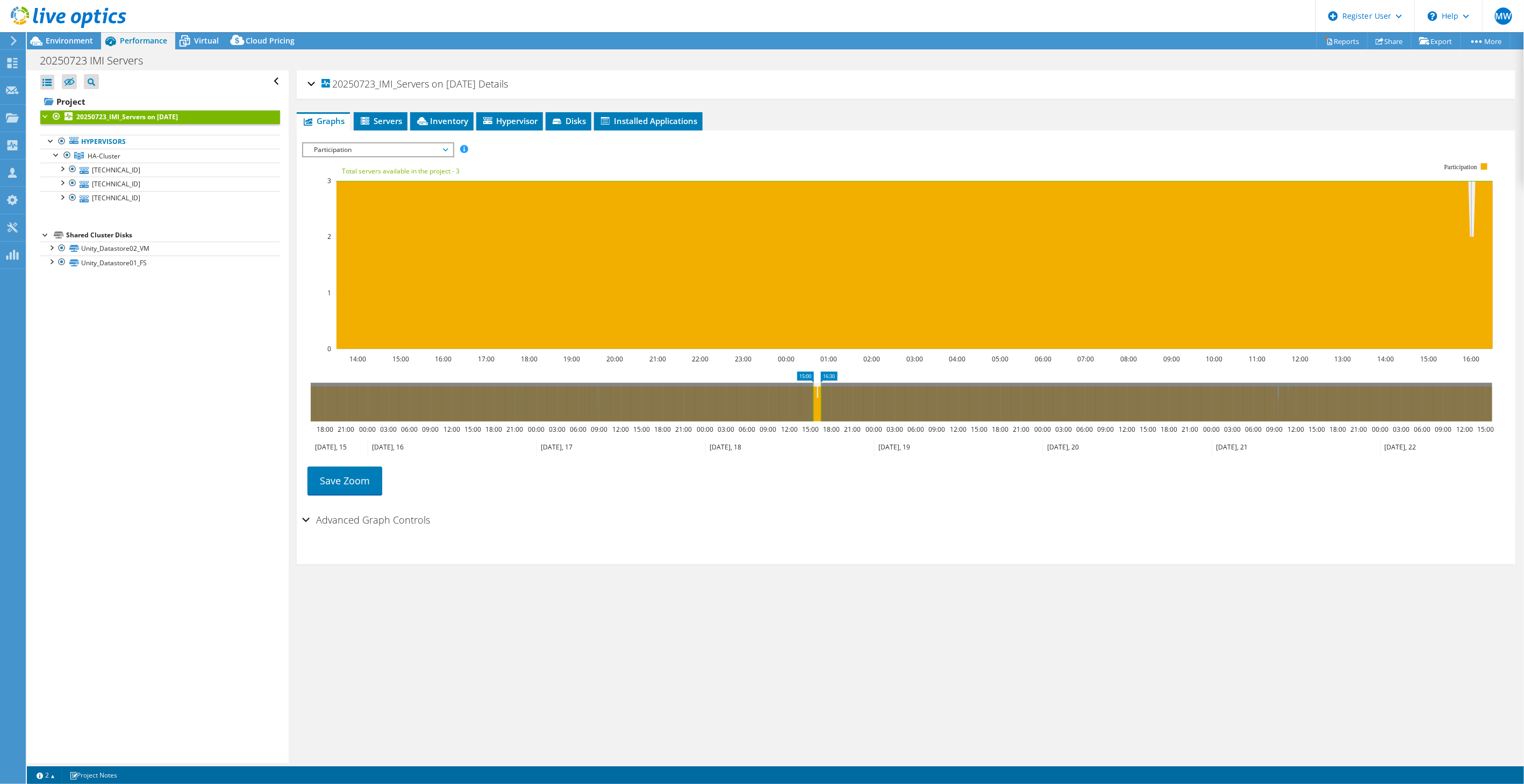
drag, startPoint x: 633, startPoint y: 393, endPoint x: 815, endPoint y: 390, distance: 182.0
click at [815, 390] on rect at bounding box center [813, 402] width 4 height 39
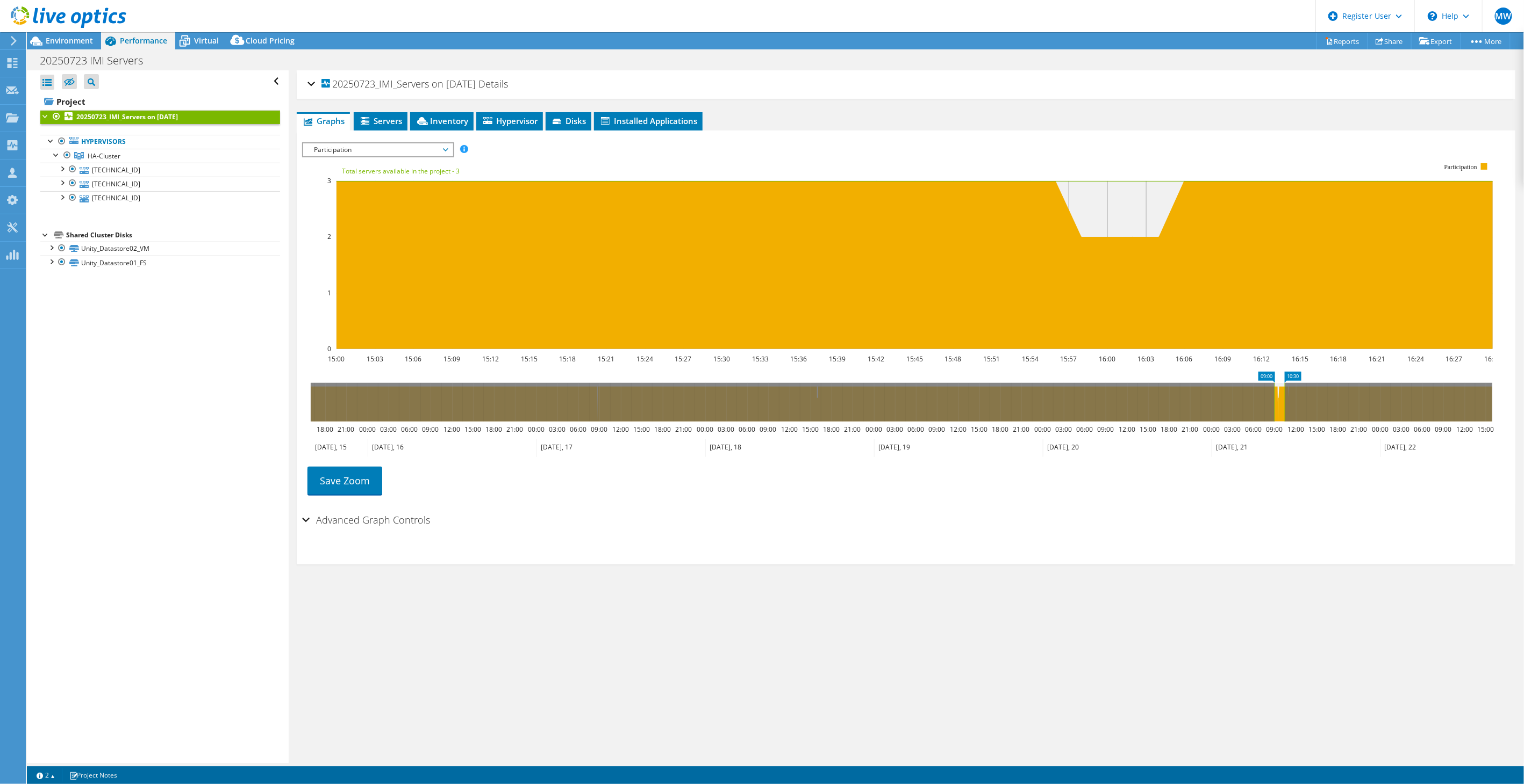
drag, startPoint x: 816, startPoint y: 399, endPoint x: 1278, endPoint y: 394, distance: 462.0
click at [1279, 394] on icon at bounding box center [1279, 402] width 10 height 39
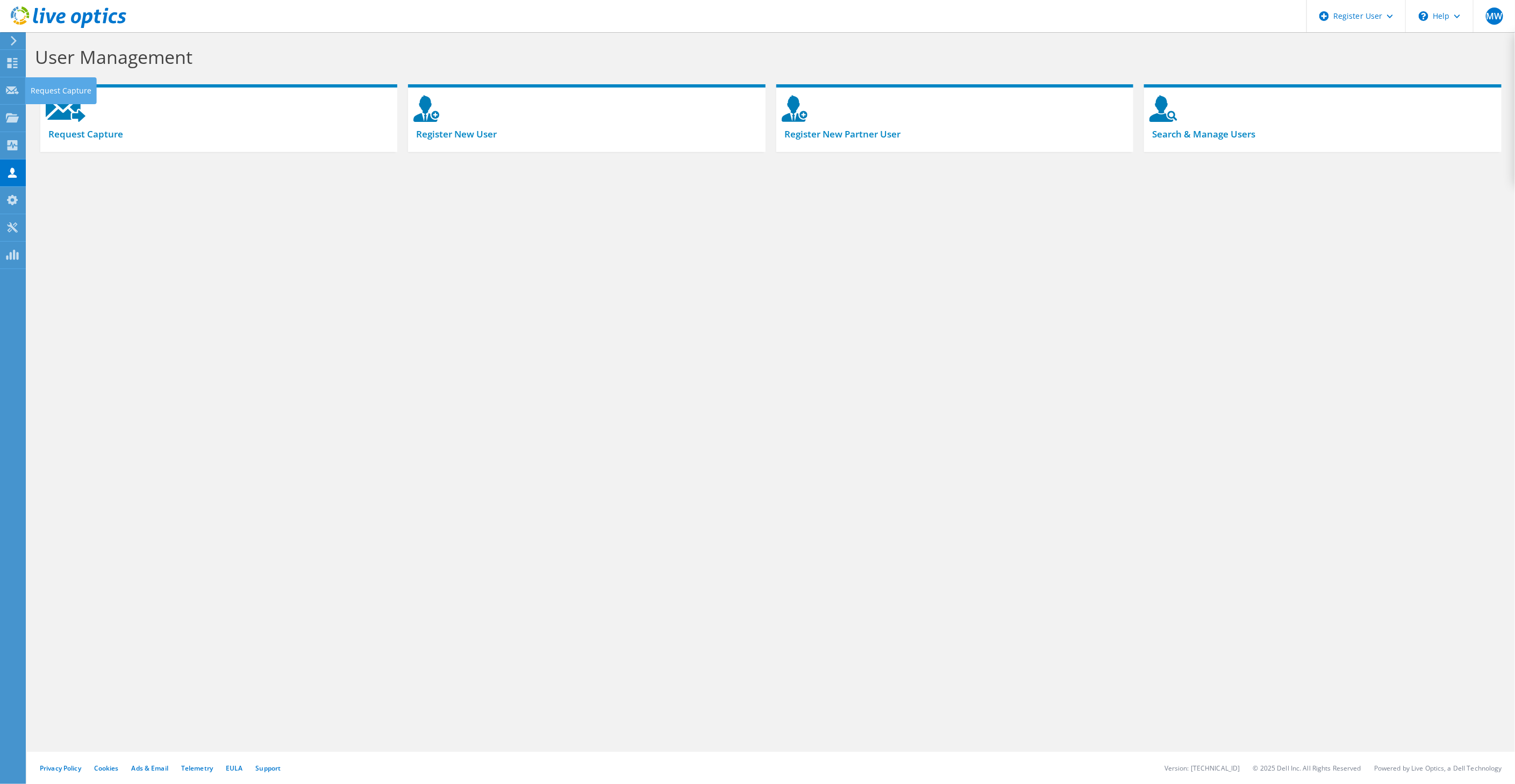
drag, startPoint x: 6, startPoint y: 88, endPoint x: 38, endPoint y: 82, distance: 32.6
click at [6, 88] on use at bounding box center [12, 90] width 13 height 8
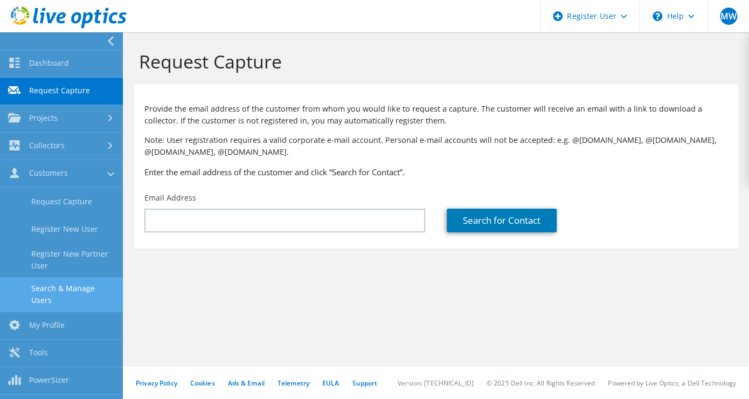
click at [84, 283] on link "Search & Manage Users" at bounding box center [61, 294] width 123 height 34
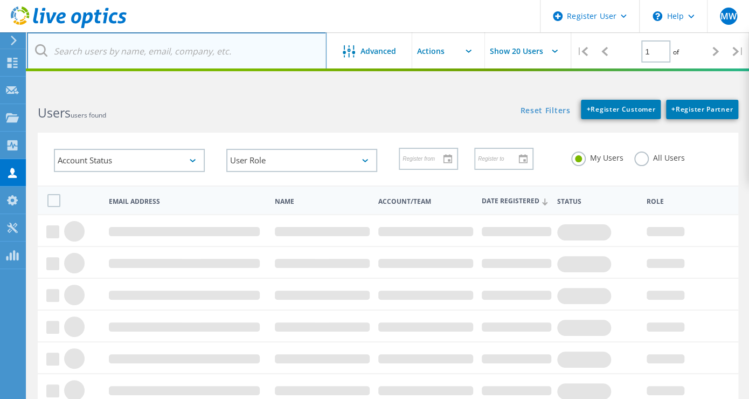
click at [130, 54] on input "text" at bounding box center [177, 51] width 300 height 38
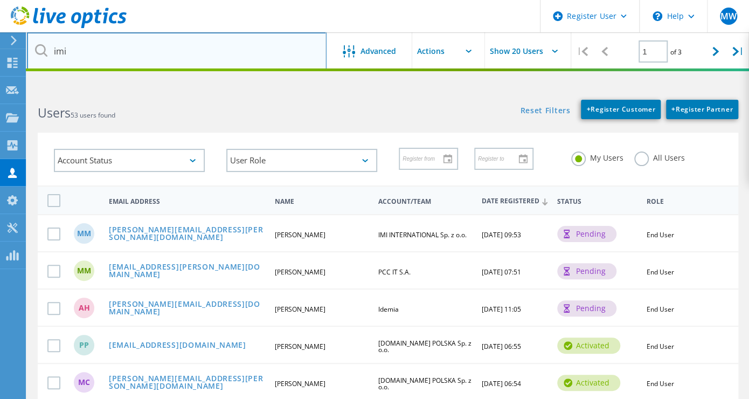
type input "imi"
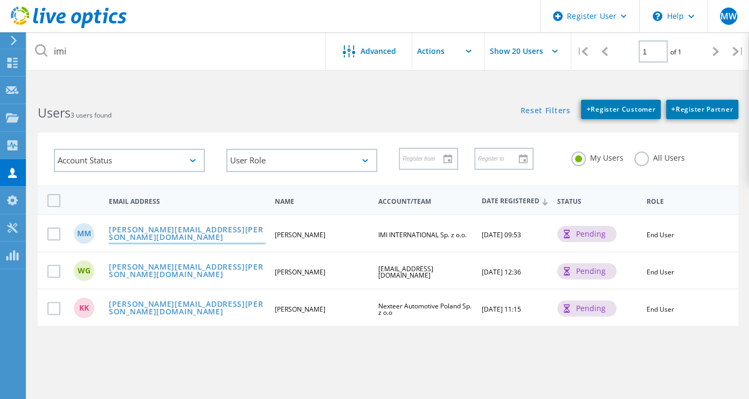
click at [168, 237] on link "[PERSON_NAME][EMAIL_ADDRESS][PERSON_NAME][DOMAIN_NAME]" at bounding box center [187, 234] width 157 height 17
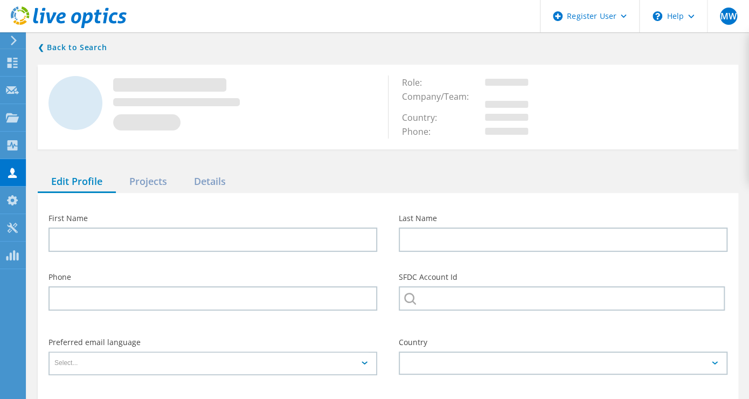
type input "[PERSON_NAME]"
type input "IMI INTERNATIONAL Sp. z o.o."
type input "English"
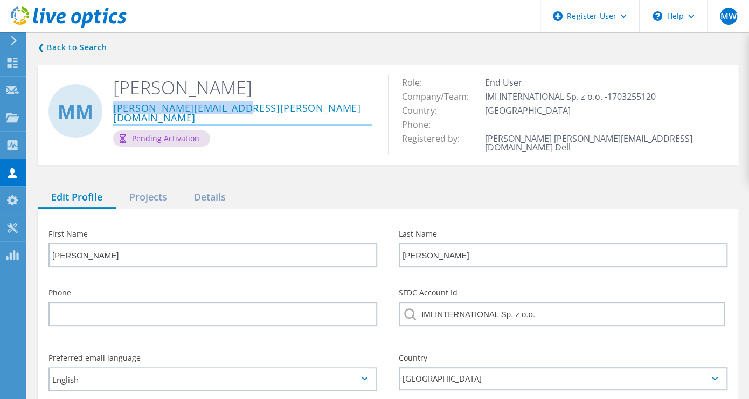
drag, startPoint x: 252, startPoint y: 107, endPoint x: 114, endPoint y: 108, distance: 137.9
click at [114, 108] on div "[PERSON_NAME][EMAIL_ADDRESS][PERSON_NAME][DOMAIN_NAME]" at bounding box center [242, 114] width 259 height 31
copy link "[PERSON_NAME][EMAIL_ADDRESS][PERSON_NAME][DOMAIN_NAME]"
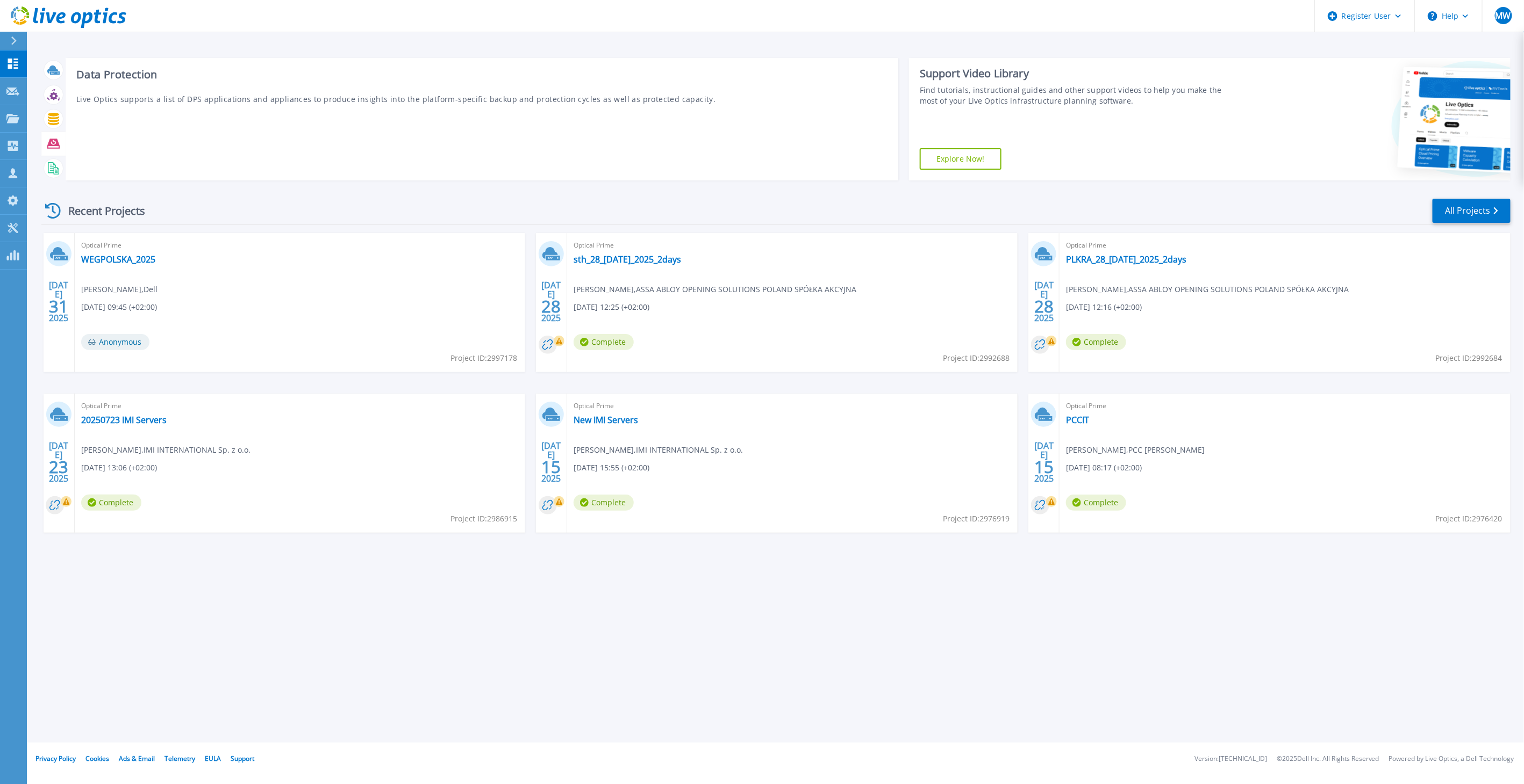
click at [57, 140] on icon at bounding box center [53, 144] width 12 height 10
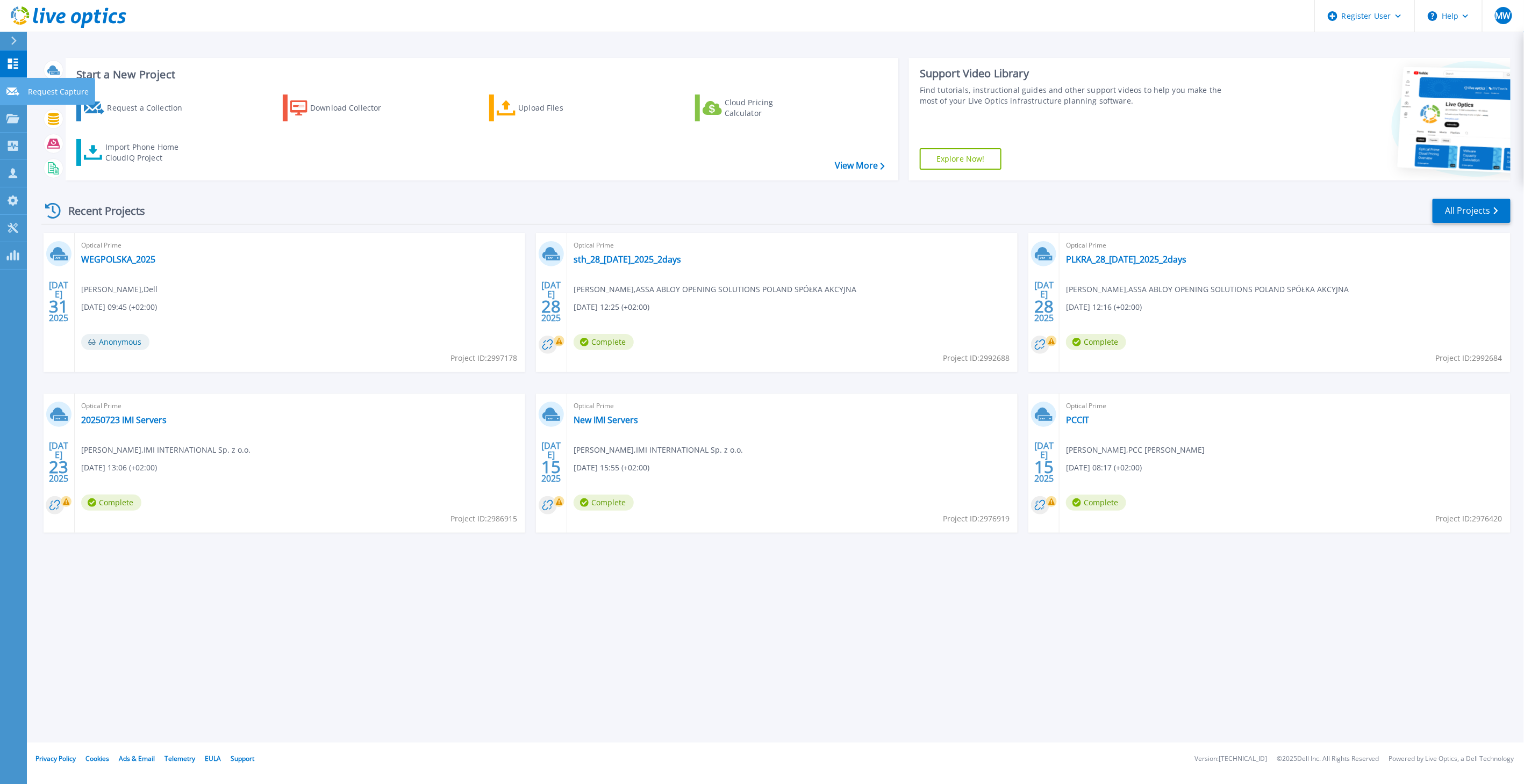
click at [13, 99] on link "Request Capture Request Capture" at bounding box center [13, 91] width 27 height 27
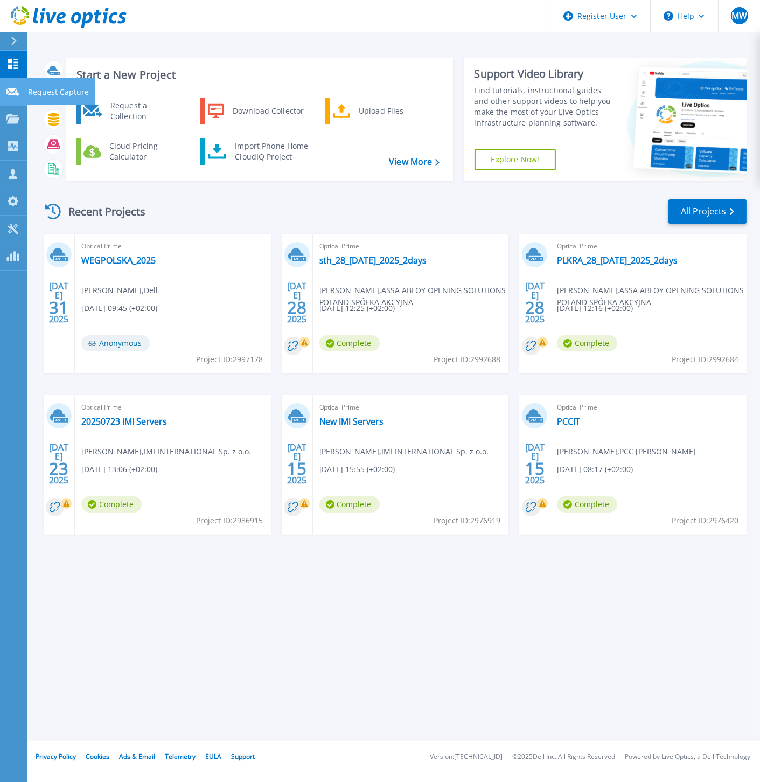
click at [16, 96] on link "Request Capture Request Capture" at bounding box center [13, 91] width 27 height 27
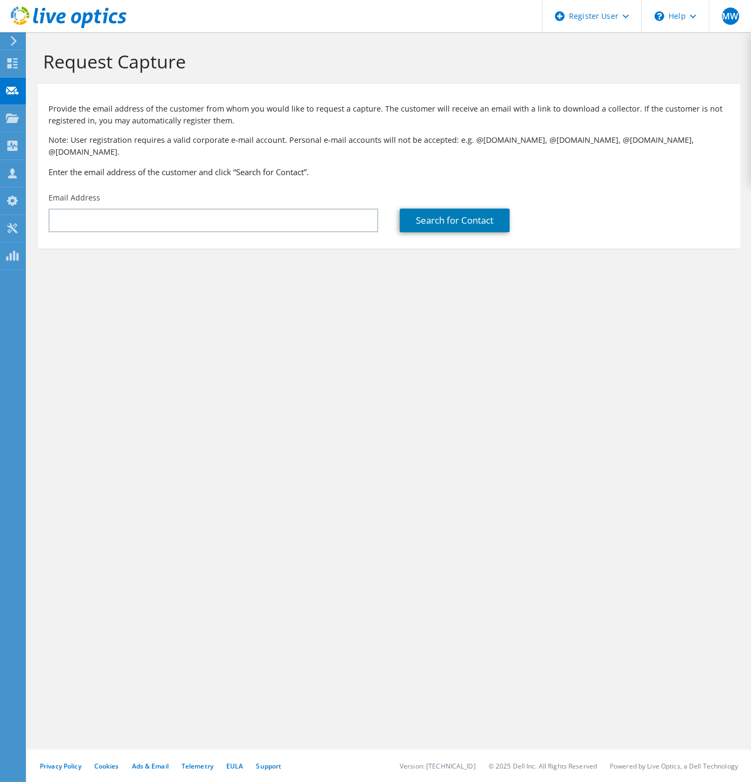
click at [91, 222] on div "Email Address" at bounding box center [213, 212] width 351 height 51
click at [89, 211] on input "text" at bounding box center [213, 220] width 330 height 24
paste input "[PERSON_NAME][EMAIL_ADDRESS][PERSON_NAME][DOMAIN_NAME]"
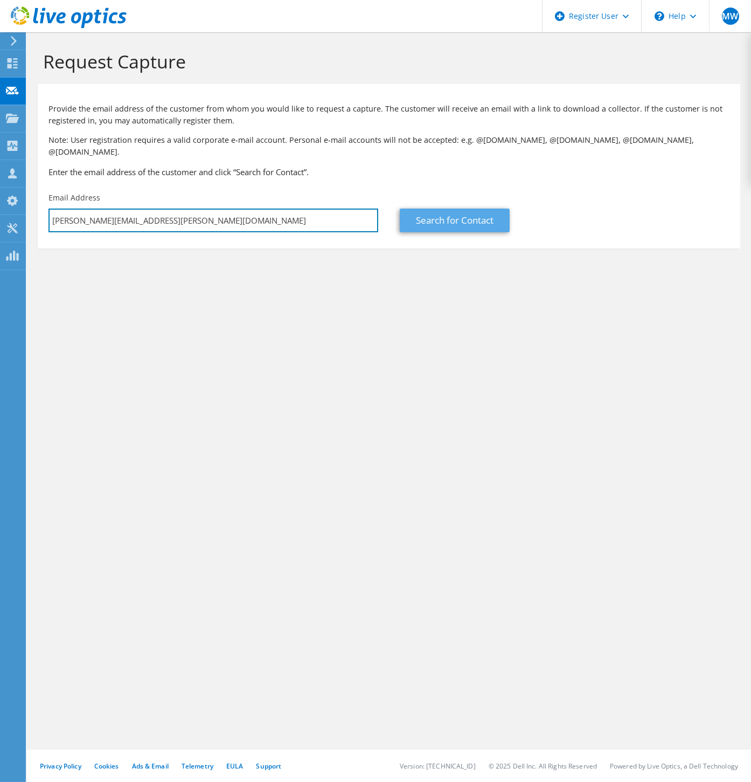
type input "[PERSON_NAME][EMAIL_ADDRESS][PERSON_NAME][DOMAIN_NAME]"
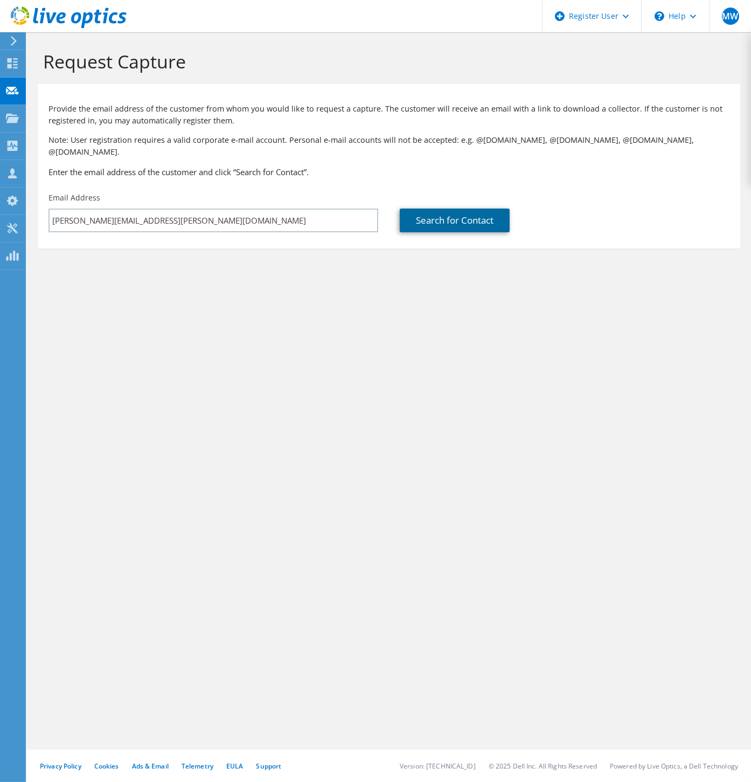
click at [458, 208] on link "Search for Contact" at bounding box center [455, 220] width 110 height 24
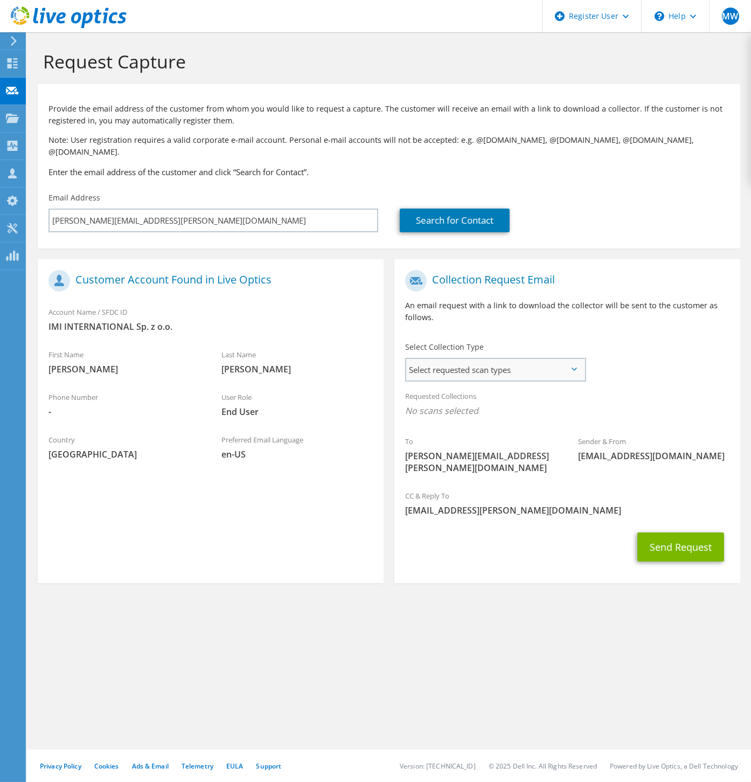
click at [449, 359] on span "Select requested scan types" at bounding box center [495, 370] width 178 height 22
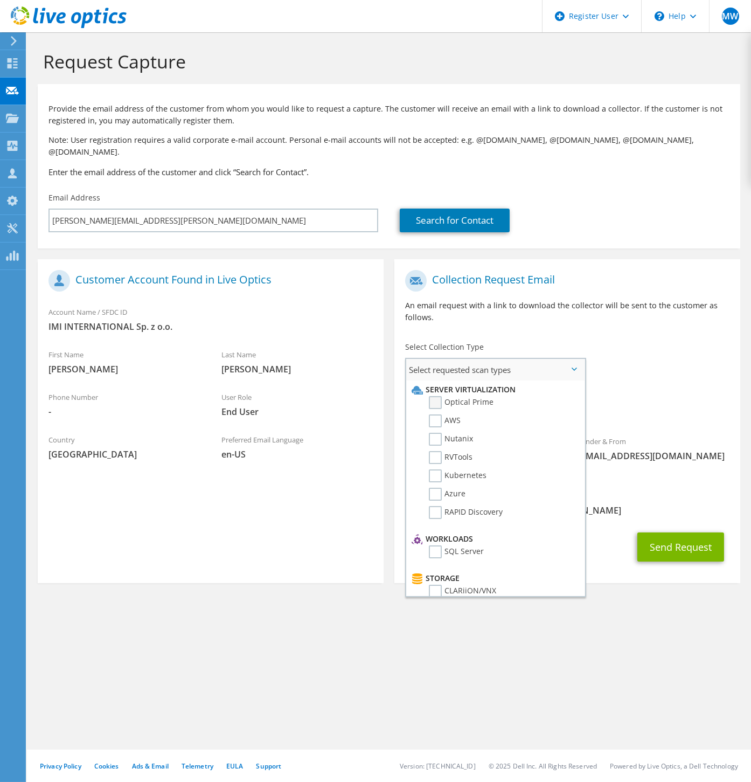
click at [438, 396] on label "Optical Prime" at bounding box center [461, 402] width 65 height 13
click at [0, 0] on input "Optical Prime" at bounding box center [0, 0] width 0 height 0
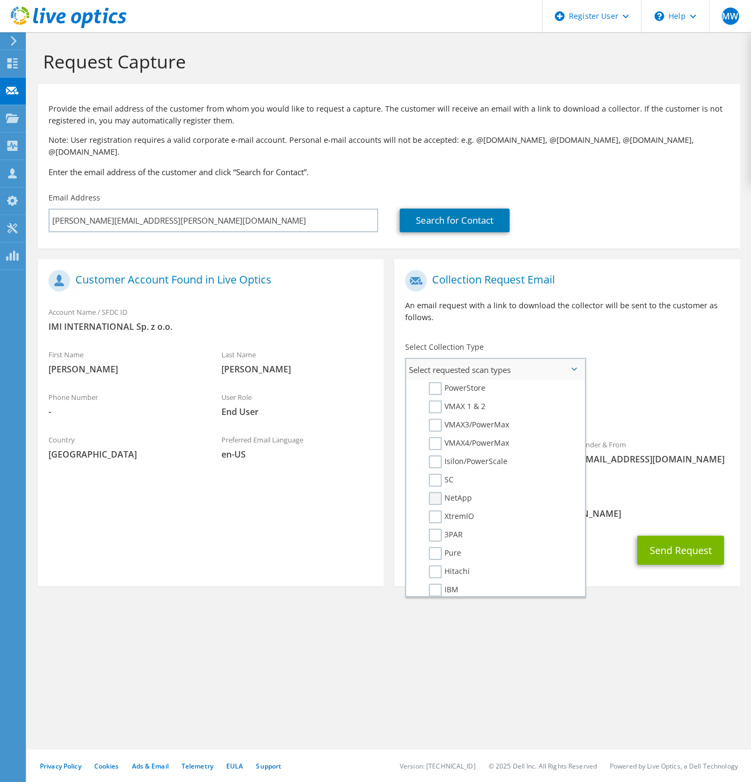
scroll to position [179, 0]
click at [434, 423] on label "Unity" at bounding box center [446, 429] width 34 height 13
click at [0, 0] on input "Unity" at bounding box center [0, 0] width 0 height 0
click at [670, 433] on div "Sender & From [EMAIL_ADDRESS][DOMAIN_NAME]" at bounding box center [653, 451] width 173 height 37
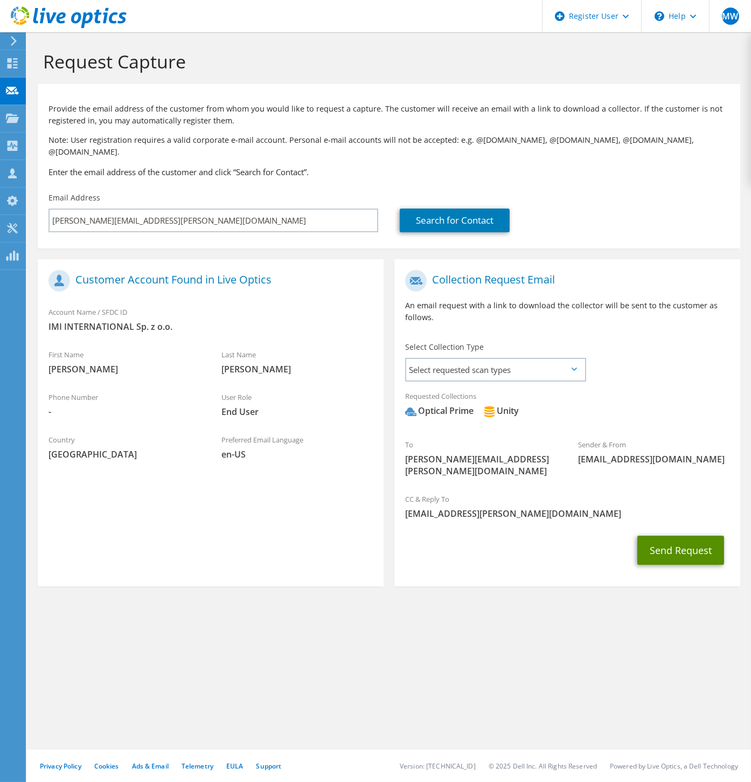
click at [675, 535] on button "Send Request" at bounding box center [680, 549] width 87 height 29
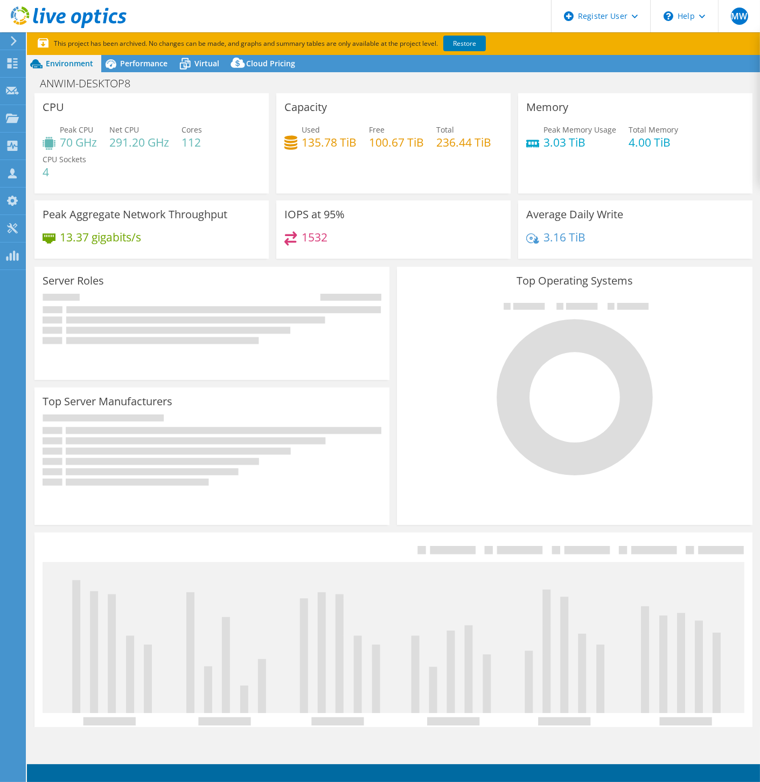
select select "EUFrankfurt"
select select "EUR"
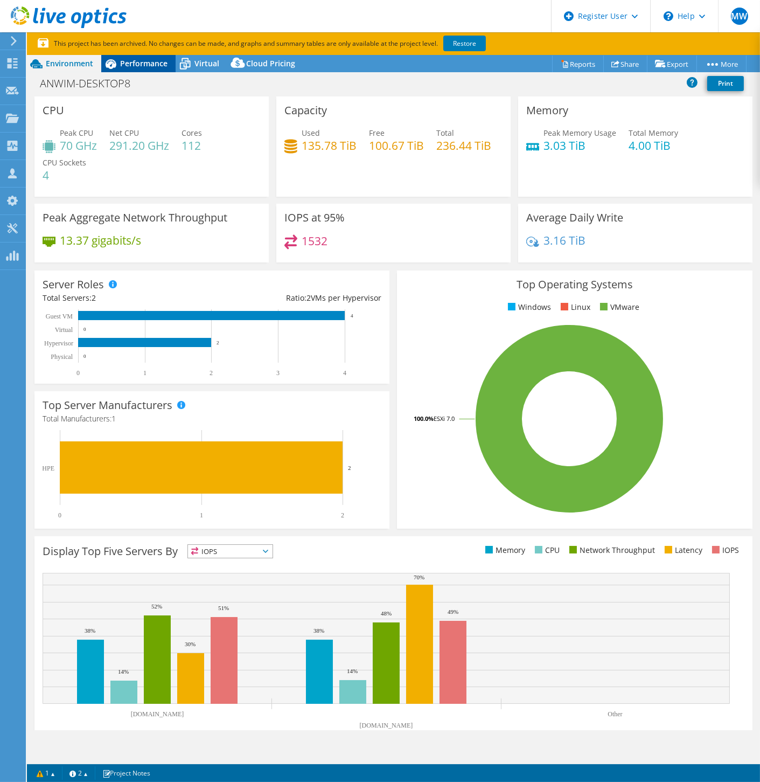
click at [146, 60] on span "Performance" at bounding box center [143, 63] width 47 height 10
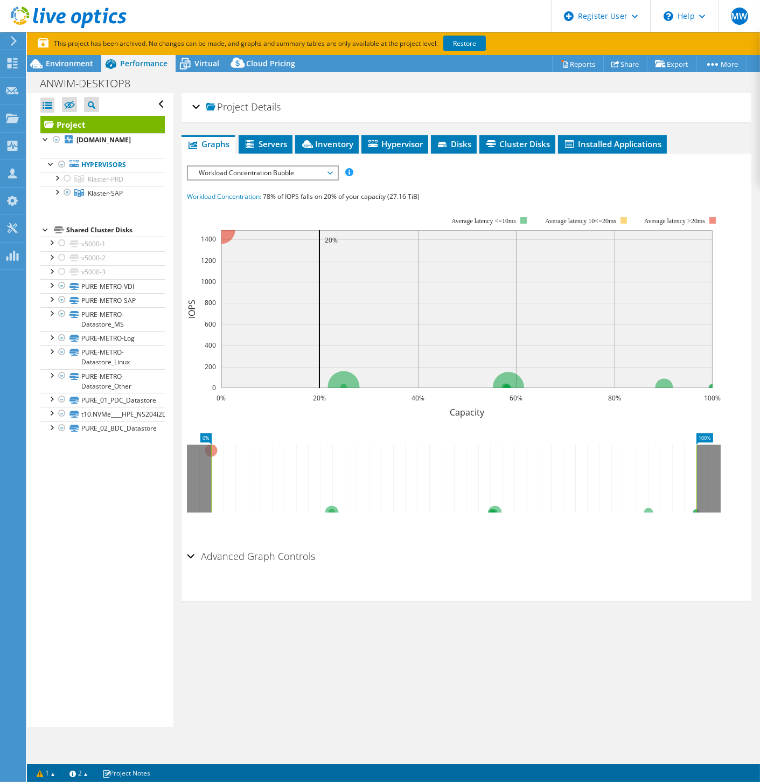
click at [197, 113] on div "Project Details" at bounding box center [466, 107] width 548 height 23
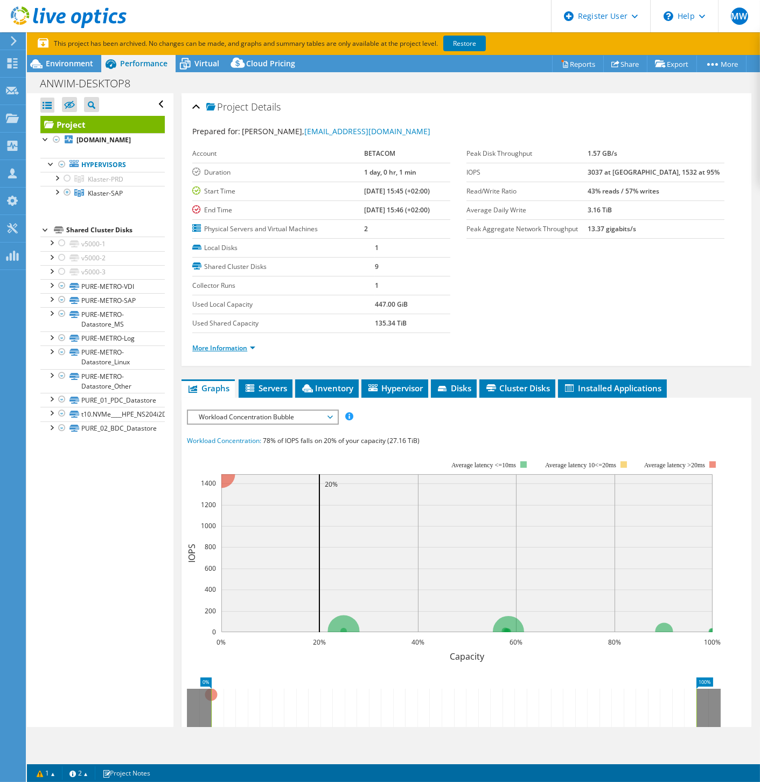
click at [224, 343] on link "More Information" at bounding box center [223, 347] width 63 height 9
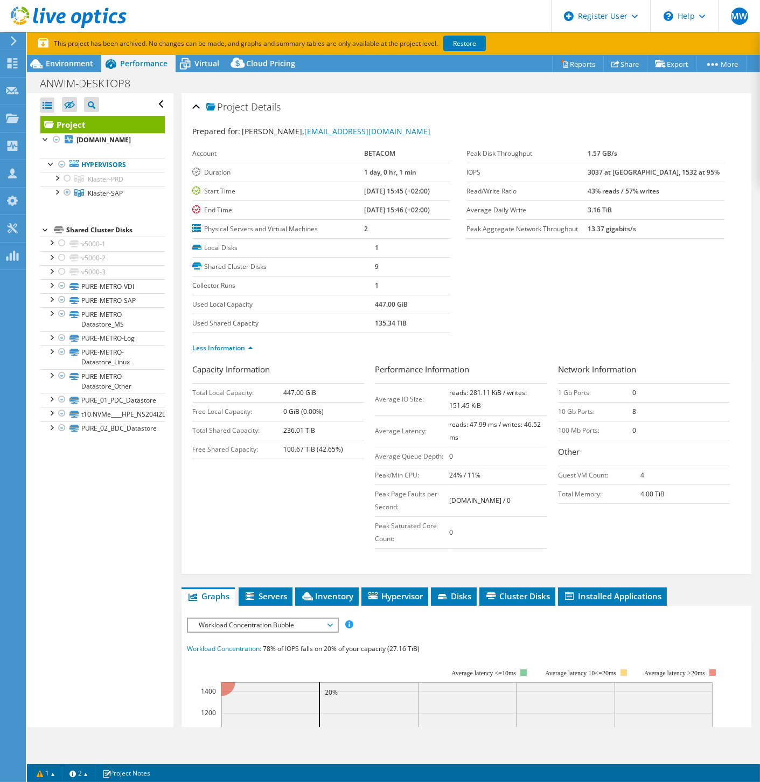
click at [130, 538] on div "Open All Close All Hide Excluded Nodes Project Tree Filter" at bounding box center [100, 409] width 146 height 633
